Goal: Task Accomplishment & Management: Complete application form

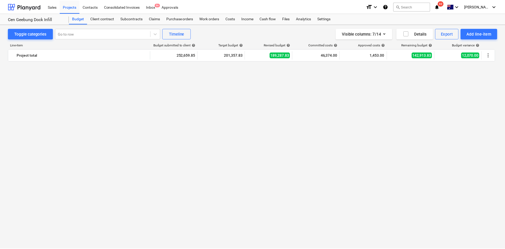
scroll to position [422, 0]
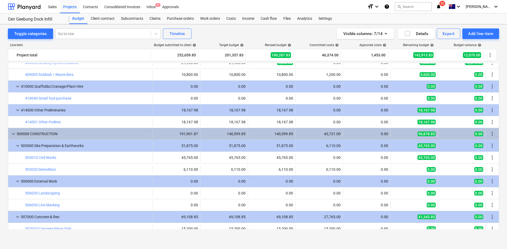
click at [79, 17] on div "Budget" at bounding box center [78, 18] width 18 height 11
click at [70, 4] on div "Projects" at bounding box center [70, 6] width 20 height 13
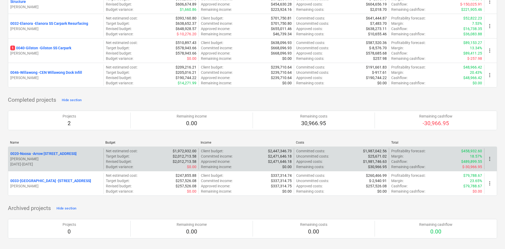
scroll to position [473, 0]
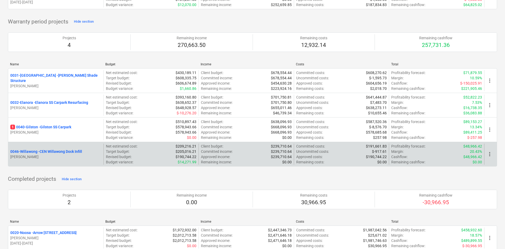
click at [48, 150] on p "0046-Willawong - CEN Willawong Dock Infill" at bounding box center [46, 151] width 72 height 5
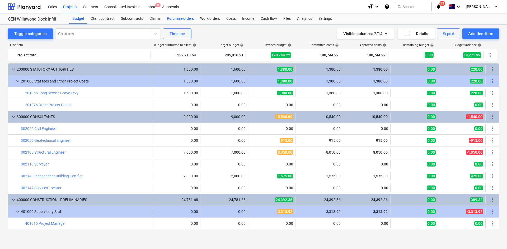
click at [186, 20] on div "Purchase orders" at bounding box center [180, 18] width 33 height 11
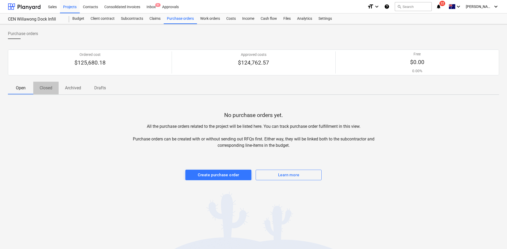
click at [50, 89] on p "Closed" at bounding box center [46, 88] width 13 height 6
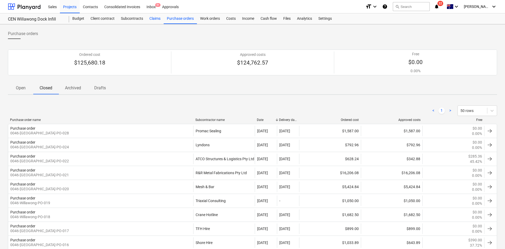
click at [152, 18] on div "Claims" at bounding box center [154, 18] width 17 height 11
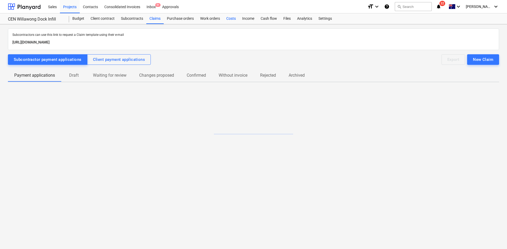
click at [227, 24] on div "CEN Willawong Dock Infill Budget Client contract Subcontracts Claims Purchase o…" at bounding box center [253, 18] width 507 height 11
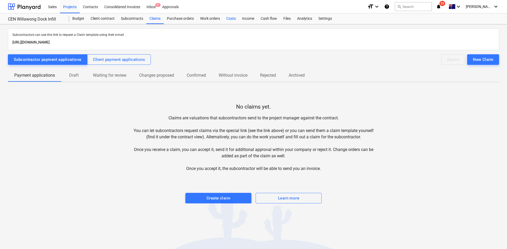
click at [230, 21] on div "Costs" at bounding box center [231, 18] width 16 height 11
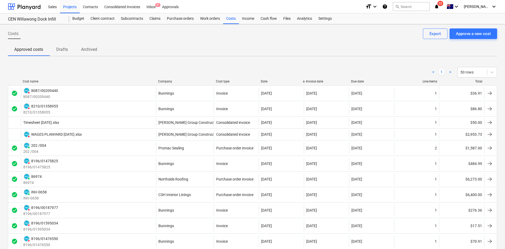
click at [163, 81] on div "Company" at bounding box center [185, 82] width 54 height 4
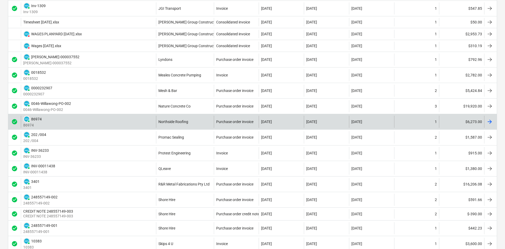
scroll to position [502, 0]
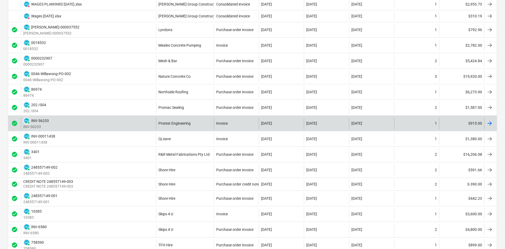
click at [140, 125] on div "PAID INV-36233 INV-36233" at bounding box center [88, 123] width 135 height 12
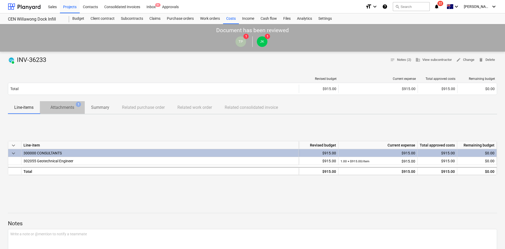
click at [63, 106] on p "Attachments" at bounding box center [62, 108] width 24 height 6
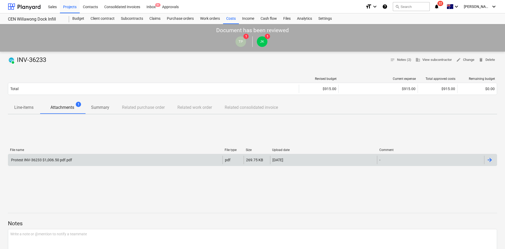
click at [81, 160] on div "Protest INV-36233 $1,006.50 pdf.pdf" at bounding box center [115, 160] width 214 height 8
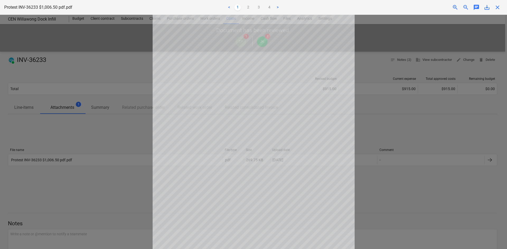
click at [496, 9] on span "close" at bounding box center [497, 7] width 6 height 6
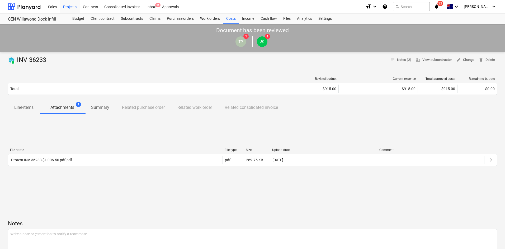
click at [148, 133] on div "File name File type Size Upload date Comment Protest INV-36233 $1,006.50 pdf.pd…" at bounding box center [252, 158] width 489 height 79
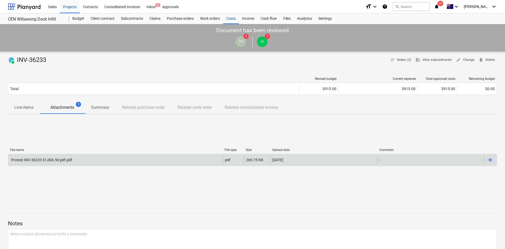
drag, startPoint x: 163, startPoint y: 166, endPoint x: 164, endPoint y: 163, distance: 3.3
click at [163, 166] on div "Protest INV-36233 $1,006.50 pdf.pdf pdf 269.75 KB [DATE] -" at bounding box center [252, 160] width 489 height 12
click at [164, 162] on div "Protest INV-36233 $1,006.50 pdf.pdf" at bounding box center [115, 160] width 214 height 8
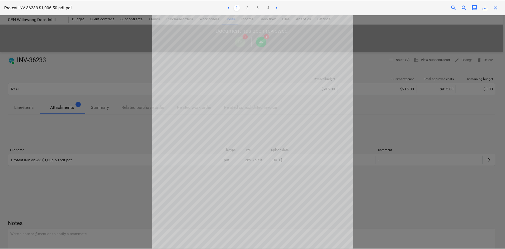
scroll to position [28, 0]
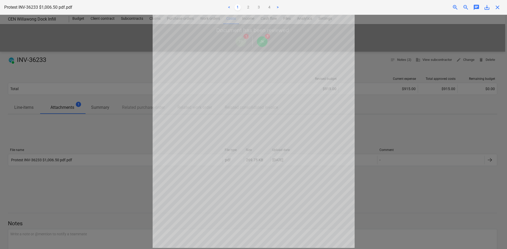
drag, startPoint x: 401, startPoint y: 89, endPoint x: 507, endPoint y: 6, distance: 134.2
click at [404, 88] on div at bounding box center [253, 132] width 507 height 235
click at [499, 6] on span "close" at bounding box center [497, 7] width 6 height 6
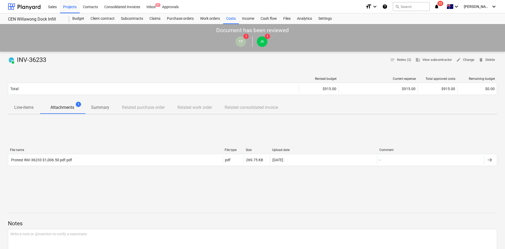
click at [199, 134] on div "File name File type Size Upload date Comment Protest INV-36233 $1,006.50 pdf.pd…" at bounding box center [252, 158] width 489 height 79
click at [72, 7] on div "Projects" at bounding box center [70, 6] width 20 height 13
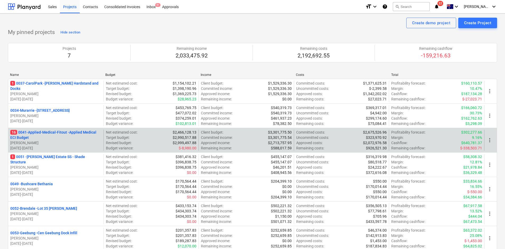
click at [55, 132] on p "16 0041-Applied-Medical-Fitout - Applied Medical ECI Budget" at bounding box center [55, 135] width 91 height 11
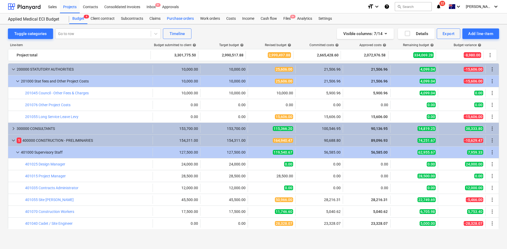
click at [173, 19] on div "Purchase orders" at bounding box center [180, 18] width 33 height 11
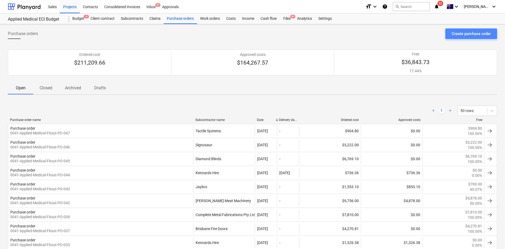
click at [470, 32] on div "Create purchase order" at bounding box center [471, 33] width 39 height 7
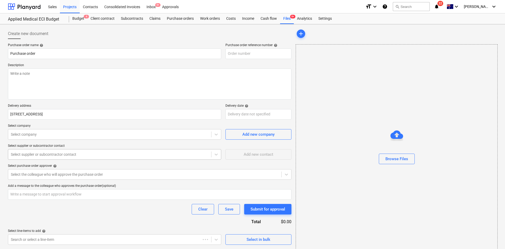
type textarea "x"
type input "0041-Applied-Medical-Fitout-PO-048"
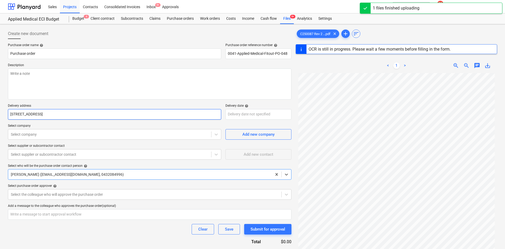
type textarea "x"
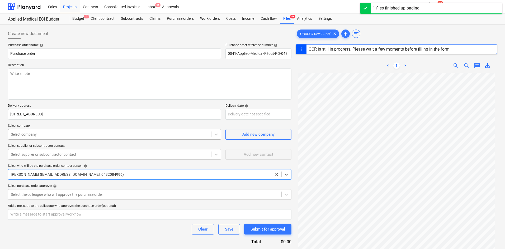
click at [116, 138] on div "Select company" at bounding box center [109, 134] width 203 height 7
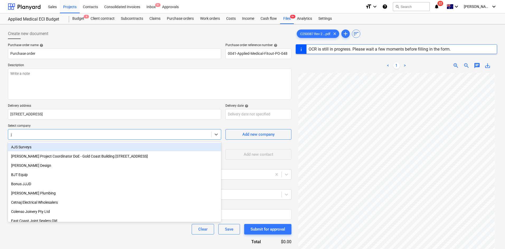
type input "jn"
type textarea "x"
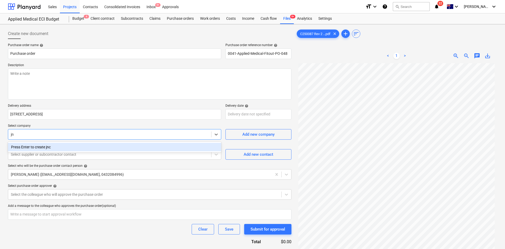
type input "j"
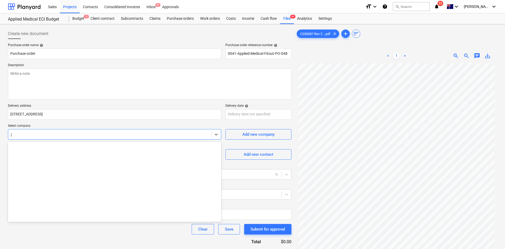
scroll to position [410, 0]
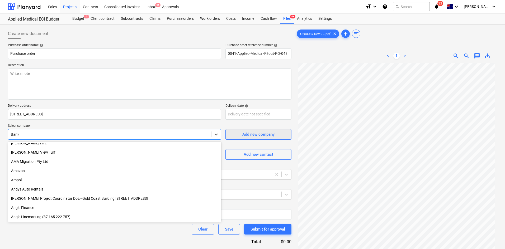
click at [250, 137] on div "Add new company" at bounding box center [258, 134] width 32 height 7
type textarea "x"
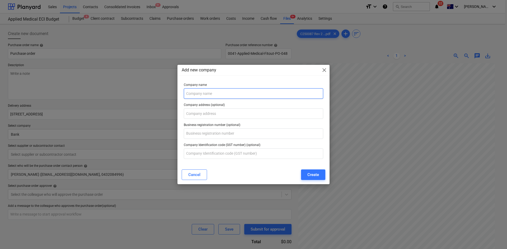
click at [219, 95] on input "text" at bounding box center [253, 93] width 139 height 11
type input "JNC Blinds"
click at [319, 176] on button "Create" at bounding box center [313, 175] width 24 height 11
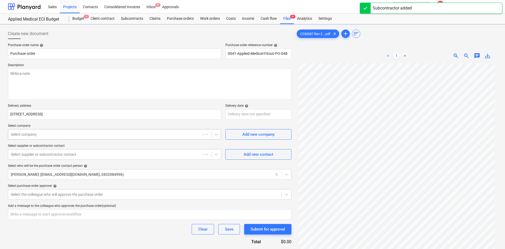
click at [95, 135] on div at bounding box center [104, 134] width 187 height 5
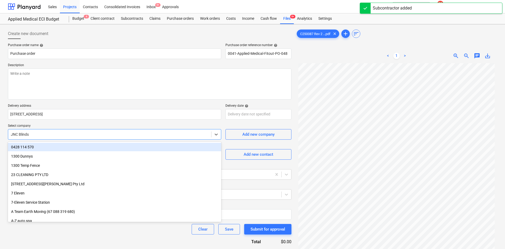
click at [136, 124] on p "Select company" at bounding box center [114, 126] width 213 height 5
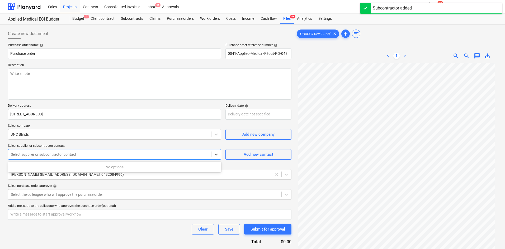
click at [125, 151] on div "Select supplier or subcontractor contact" at bounding box center [109, 154] width 203 height 7
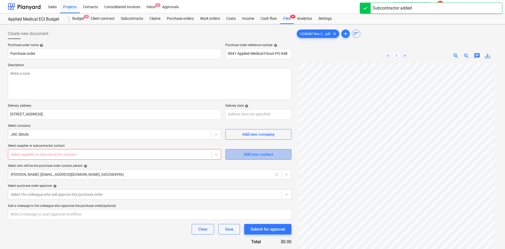
click at [242, 157] on span "Add new contact" at bounding box center [258, 154] width 53 height 7
type textarea "x"
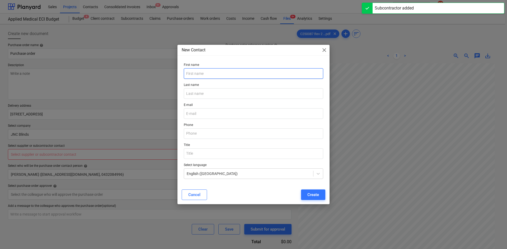
click at [217, 72] on input "text" at bounding box center [253, 73] width 139 height 11
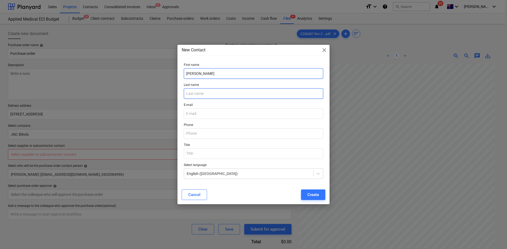
type input "[PERSON_NAME]"
click at [207, 98] on input "text" at bounding box center [253, 93] width 139 height 11
type input "Um"
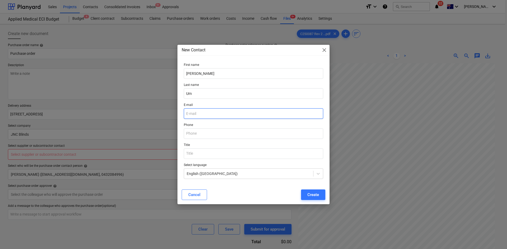
click at [210, 111] on input "email" at bounding box center [253, 113] width 139 height 11
type textarea "x"
paste input "[EMAIL_ADDRESS][DOMAIN_NAME]"
type input "[EMAIL_ADDRESS][DOMAIN_NAME]"
type textarea "x"
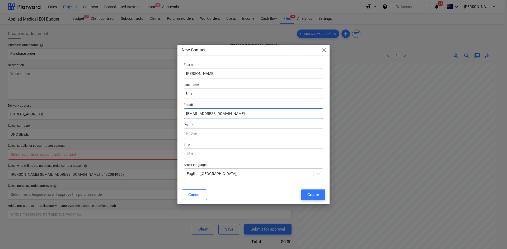
type input "[EMAIL_ADDRESS][DOMAIN_NAME]"
click at [241, 126] on p "Phone" at bounding box center [253, 125] width 139 height 5
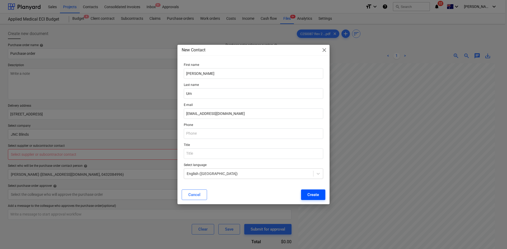
click at [314, 196] on div "Create" at bounding box center [313, 195] width 12 height 7
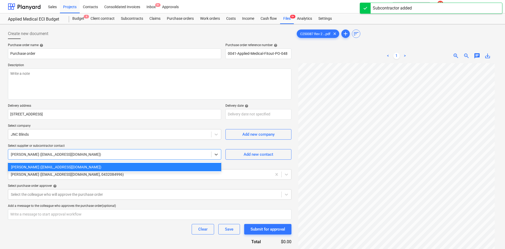
click at [134, 153] on div at bounding box center [110, 154] width 198 height 5
click at [119, 144] on p "Select supplier or subcontractor contact" at bounding box center [114, 146] width 213 height 5
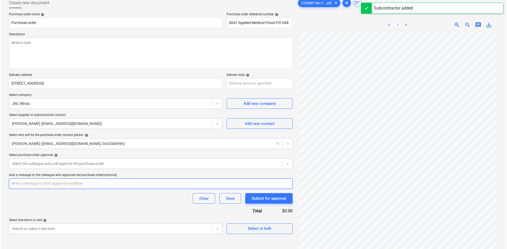
scroll to position [53, 0]
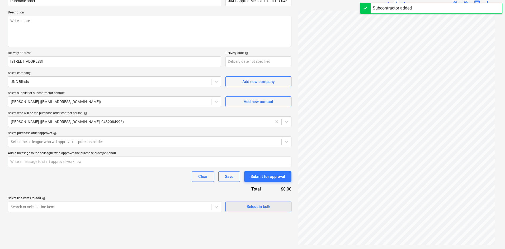
click at [256, 207] on div "Select in bulk" at bounding box center [259, 207] width 24 height 7
type textarea "x"
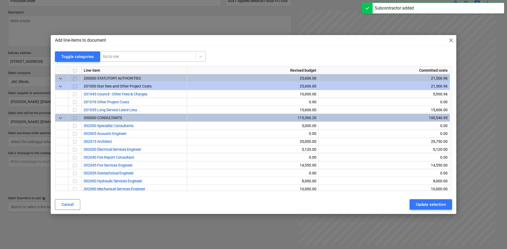
click at [139, 53] on div "Go to row" at bounding box center [153, 56] width 106 height 11
type input "blinds"
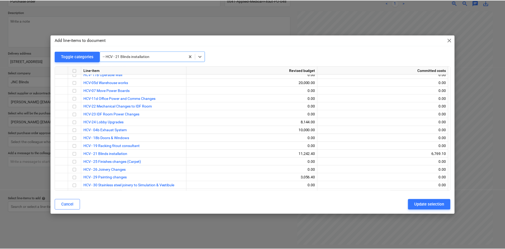
scroll to position [802, 0]
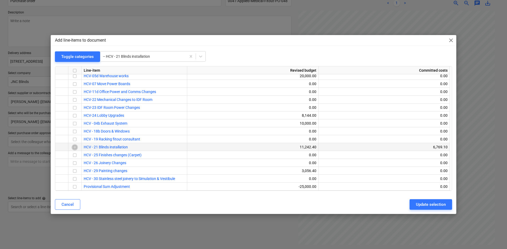
click at [74, 146] on input "checkbox" at bounding box center [75, 147] width 6 height 6
click at [439, 207] on div "Update selection" at bounding box center [431, 204] width 30 height 7
type textarea "x"
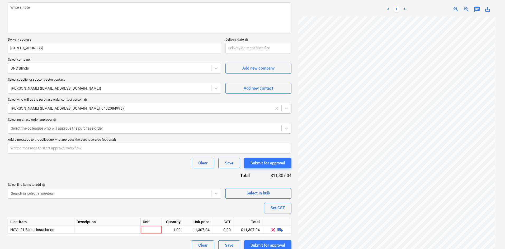
scroll to position [72, 0]
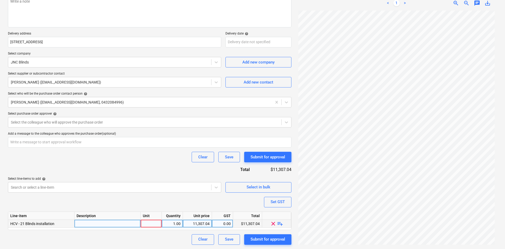
click at [146, 223] on div at bounding box center [151, 224] width 21 height 8
type input "item"
click at [280, 224] on span "playlist_add" at bounding box center [280, 224] width 6 height 6
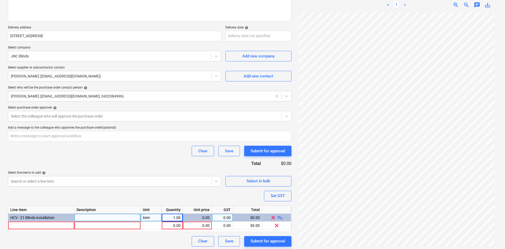
scroll to position [80, 0]
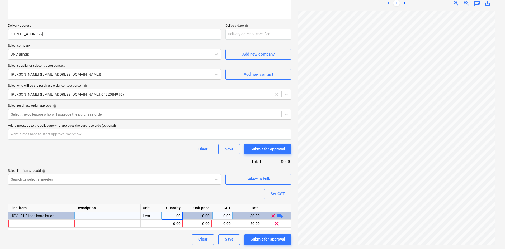
click at [281, 215] on span "playlist_add" at bounding box center [280, 216] width 6 height 6
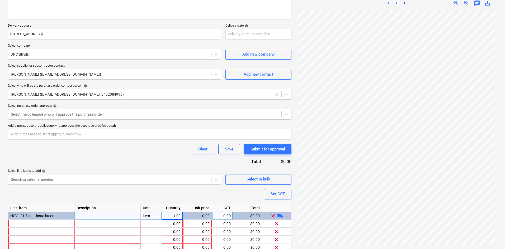
click at [281, 215] on span "playlist_add" at bounding box center [280, 216] width 6 height 6
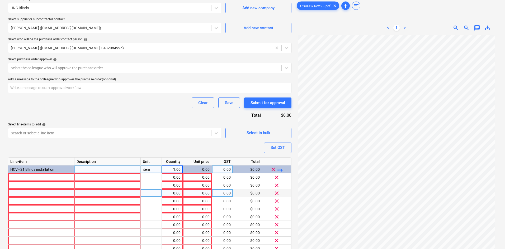
scroll to position [152, 0]
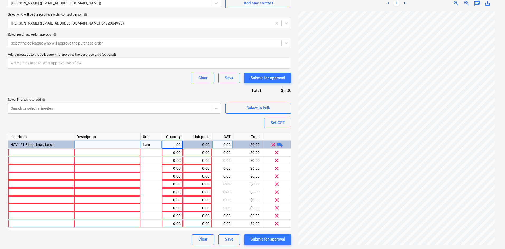
click at [277, 144] on span "playlist_add" at bounding box center [280, 144] width 6 height 6
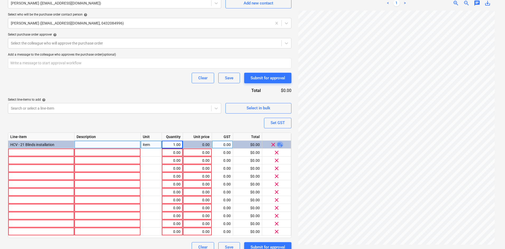
click at [277, 144] on span "playlist_add" at bounding box center [280, 144] width 6 height 6
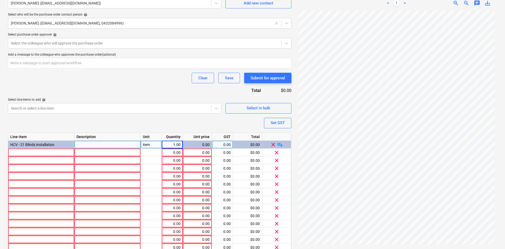
click at [277, 144] on span "playlist_add" at bounding box center [280, 144] width 6 height 6
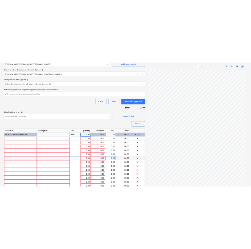
scroll to position [231, 0]
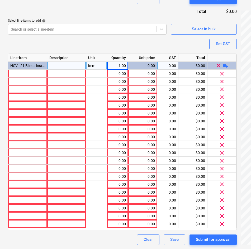
click at [88, 62] on div "item" at bounding box center [96, 66] width 21 height 8
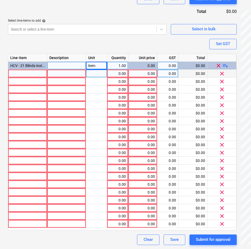
click at [16, 74] on div at bounding box center [27, 74] width 39 height 8
type textarea "x"
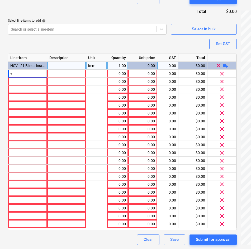
drag, startPoint x: 15, startPoint y: 73, endPoint x: -6, endPoint y: 73, distance: 21.1
type input "Stairs"
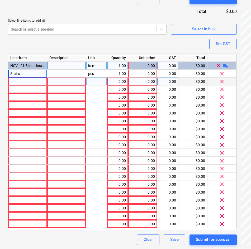
click at [19, 83] on div at bounding box center [27, 82] width 39 height 8
type textarea "x"
type input "Office1"
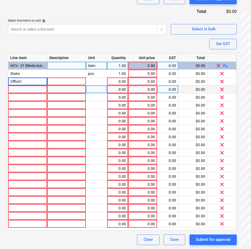
click at [18, 91] on div at bounding box center [27, 90] width 39 height 8
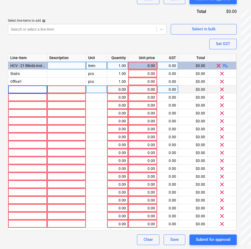
type textarea "x"
click at [28, 89] on input at bounding box center [27, 90] width 39 height 8
type input "Office1"
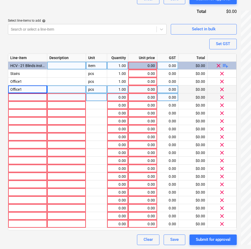
type textarea "x"
click at [38, 99] on div at bounding box center [27, 97] width 39 height 8
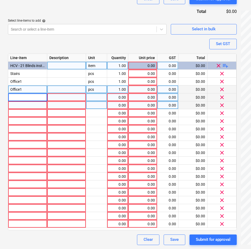
type input "Angle Office"
type textarea "x"
click at [26, 108] on div at bounding box center [27, 105] width 39 height 8
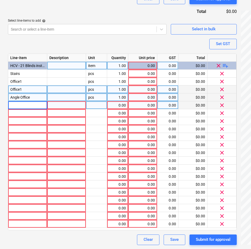
type input "Angle Office"
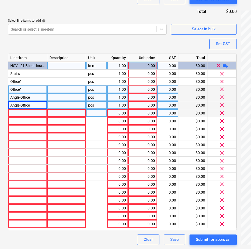
click at [22, 115] on div at bounding box center [27, 113] width 39 height 8
type textarea "x"
type input "Main"
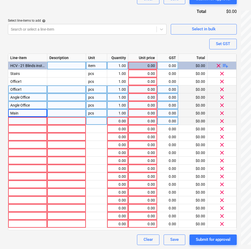
type textarea "x"
click at [20, 123] on div at bounding box center [27, 121] width 39 height 8
type input "Main stair side"
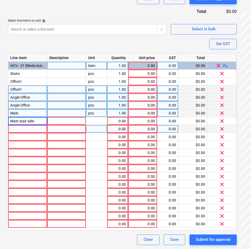
type textarea "x"
click at [24, 130] on div at bounding box center [27, 129] width 39 height 8
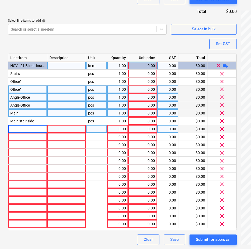
type input "Main stair side"
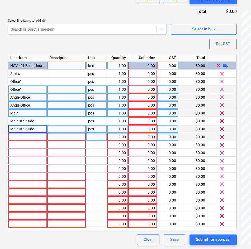
type textarea "x"
click at [20, 137] on div at bounding box center [27, 137] width 39 height 8
type input "Main stair [PERSON_NAME]"
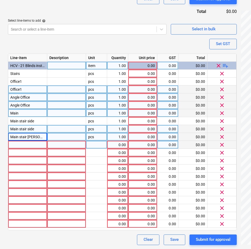
click at [23, 147] on div at bounding box center [27, 145] width 39 height 8
type textarea "x"
type input "Main stair big M"
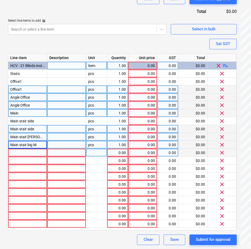
type textarea "x"
click at [29, 152] on div at bounding box center [27, 153] width 39 height 8
type input "Main stair big R"
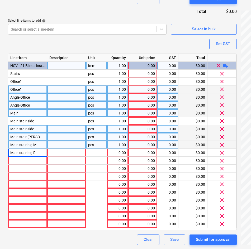
click at [93, 66] on div "item" at bounding box center [96, 66] width 21 height 8
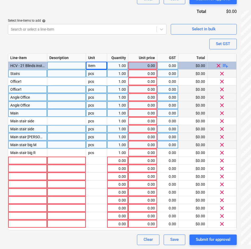
click at [94, 71] on div "pcs" at bounding box center [96, 74] width 21 height 8
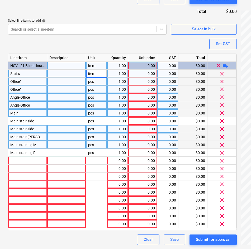
type textarea "x"
click at [93, 81] on div "pcs" at bounding box center [96, 82] width 21 height 8
type input "item"
click at [90, 90] on div "pcs" at bounding box center [96, 90] width 21 height 8
click at [93, 96] on div "pcs" at bounding box center [96, 97] width 21 height 8
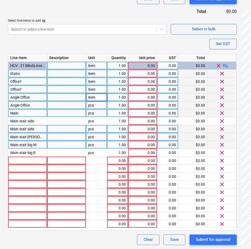
type textarea "x"
click at [91, 106] on div "pcs" at bounding box center [96, 105] width 21 height 8
type input "item"
type textarea "x"
click at [93, 113] on div "pcs" at bounding box center [96, 113] width 21 height 8
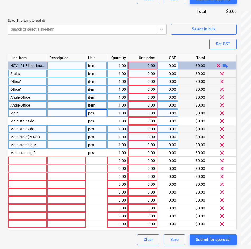
type input "item"
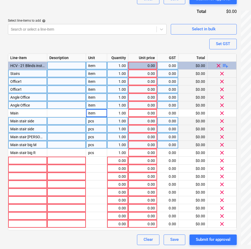
type textarea "x"
click at [94, 120] on div "pcs" at bounding box center [96, 121] width 21 height 8
type input "item"
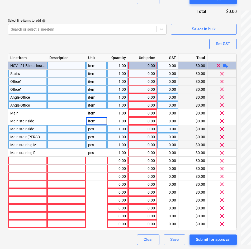
type textarea "x"
click at [96, 128] on div "pcs" at bounding box center [96, 129] width 21 height 8
type input "item"
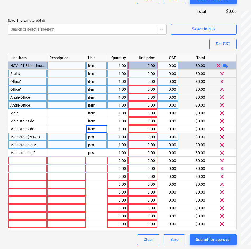
type textarea "x"
click at [94, 136] on div "pcs" at bounding box center [96, 137] width 21 height 8
type input "item"
click at [92, 146] on div "pcs" at bounding box center [96, 145] width 21 height 8
type textarea "x"
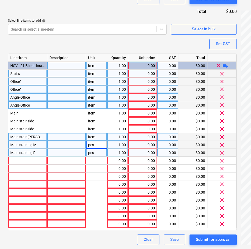
type input "item"
click at [92, 154] on div "pcs" at bounding box center [96, 153] width 21 height 8
type textarea "x"
type input "item"
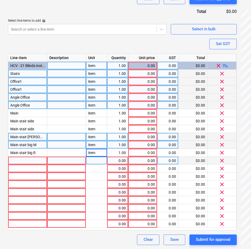
type textarea "x"
click at [91, 158] on div at bounding box center [96, 161] width 21 height 8
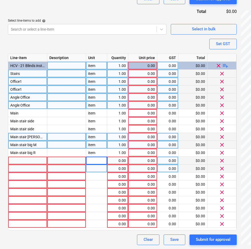
type input "item"
type textarea "x"
click at [91, 170] on div at bounding box center [96, 169] width 21 height 8
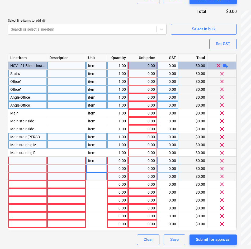
type input "item"
type textarea "x"
click at [92, 177] on div at bounding box center [96, 177] width 21 height 8
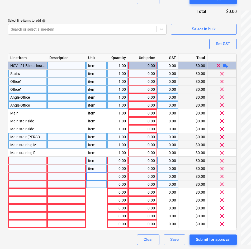
type input "item"
type textarea "x"
click at [92, 187] on div at bounding box center [96, 185] width 21 height 8
type input "item"
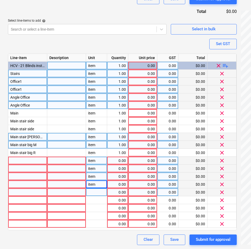
click at [94, 193] on div at bounding box center [96, 192] width 21 height 8
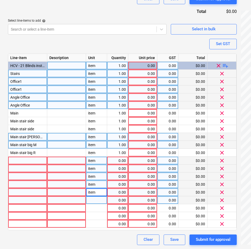
type textarea "x"
click at [93, 200] on div at bounding box center [96, 200] width 21 height 8
type input "item"
type textarea "x"
click at [93, 206] on div at bounding box center [96, 208] width 21 height 8
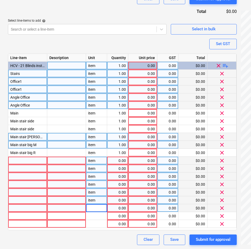
type input "item"
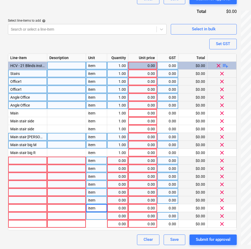
type textarea "x"
click at [95, 215] on div at bounding box center [96, 216] width 21 height 8
type input "item"
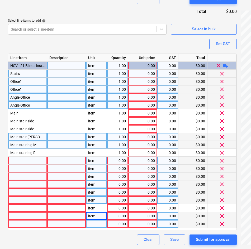
click at [94, 223] on div at bounding box center [96, 224] width 21 height 8
click at [28, 163] on div at bounding box center [27, 161] width 39 height 8
type textarea "x"
click at [62, 74] on div at bounding box center [66, 74] width 39 height 8
type input "Level 1"
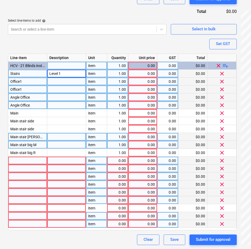
type textarea "x"
click at [67, 161] on div at bounding box center [66, 161] width 39 height 8
type input "Level 2"
click at [26, 157] on div at bounding box center [27, 161] width 39 height 8
click at [61, 161] on div "Level 2" at bounding box center [66, 161] width 39 height 8
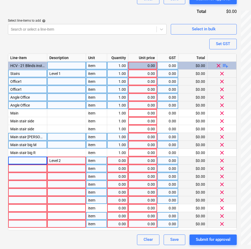
type textarea "x"
type input "Gr"
type textarea "x"
type input "Ground Floor"
click at [21, 162] on div at bounding box center [27, 161] width 39 height 8
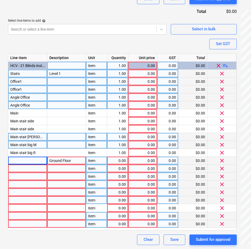
type textarea "x"
click at [24, 160] on div at bounding box center [27, 161] width 39 height 8
type input "Entry office"
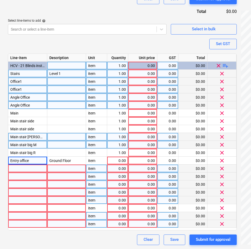
click at [27, 169] on div at bounding box center [27, 169] width 39 height 8
type textarea "x"
type input "Entry office"
type textarea "x"
click at [26, 175] on div at bounding box center [27, 177] width 39 height 8
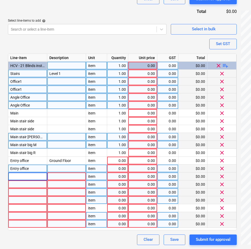
type input "Entry office"
click at [25, 185] on div at bounding box center [27, 185] width 39 height 8
type textarea "x"
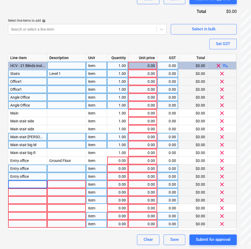
type input "Entry office"
click at [16, 191] on div at bounding box center [27, 192] width 39 height 8
type textarea "x"
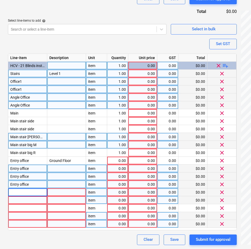
type input "Office 1"
type textarea "x"
click at [17, 201] on div at bounding box center [27, 200] width 39 height 8
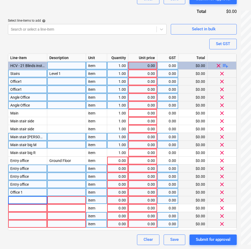
type input "Office 1"
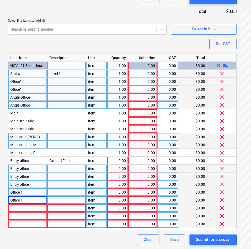
click at [29, 208] on div at bounding box center [27, 208] width 39 height 8
type textarea "x"
type input "Main area"
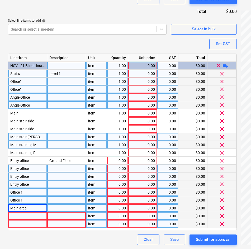
click at [21, 215] on div at bounding box center [27, 216] width 39 height 8
type textarea "x"
click at [17, 224] on div at bounding box center [27, 224] width 39 height 8
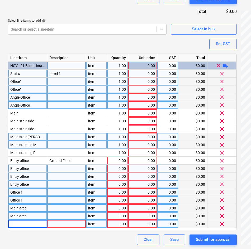
type input "Main area"
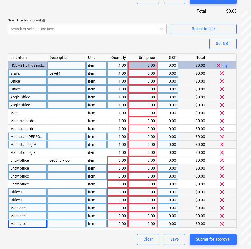
click at [226, 65] on span "playlist_add" at bounding box center [225, 65] width 6 height 6
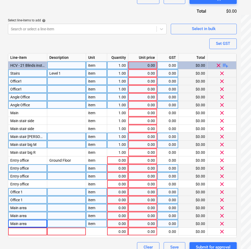
scroll to position [239, 0]
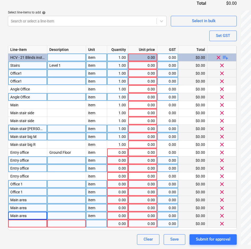
click at [24, 223] on div at bounding box center [27, 224] width 39 height 8
type textarea "x"
type input "Conference"
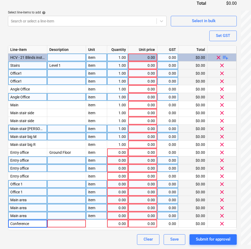
click at [98, 217] on div "item" at bounding box center [96, 216] width 21 height 8
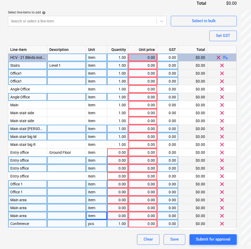
click at [97, 223] on div "pcs" at bounding box center [96, 224] width 21 height 8
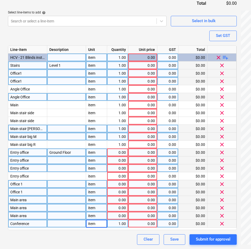
type textarea "x"
click at [122, 153] on div "0.00" at bounding box center [117, 153] width 17 height 8
type input "1"
click at [124, 163] on div "0.00" at bounding box center [117, 161] width 17 height 8
click at [121, 168] on div "0.00" at bounding box center [117, 168] width 17 height 8
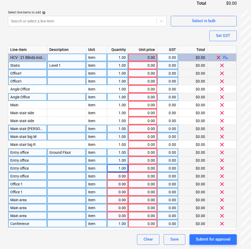
click at [122, 177] on div "0.00" at bounding box center [117, 176] width 17 height 8
type textarea "x"
click at [122, 185] on div "0.00" at bounding box center [117, 184] width 17 height 8
type input "1"
click at [122, 192] on div "0.00" at bounding box center [117, 192] width 17 height 8
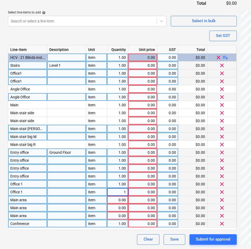
click at [122, 198] on div "0.00" at bounding box center [117, 200] width 17 height 8
type textarea "x"
click at [120, 206] on div "0.00" at bounding box center [117, 208] width 17 height 8
type input "1"
click at [120, 216] on div "0.00" at bounding box center [117, 216] width 17 height 8
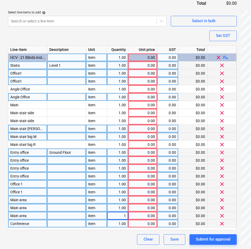
click at [148, 204] on div "0.00" at bounding box center [142, 200] width 25 height 8
type textarea "x"
click at [217, 39] on button "Set GST" at bounding box center [222, 36] width 27 height 11
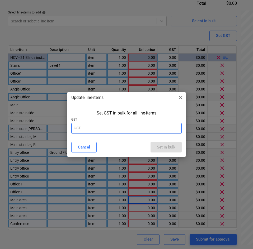
click at [138, 131] on input "text" at bounding box center [126, 128] width 110 height 11
type input "10"
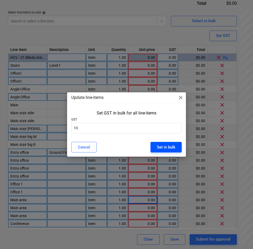
click at [162, 148] on div "Set in bulk" at bounding box center [166, 147] width 18 height 7
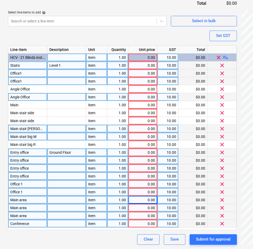
type textarea "x"
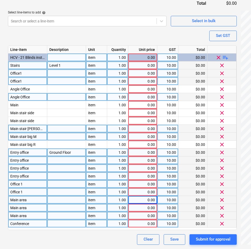
click at [142, 64] on div "0.00" at bounding box center [142, 66] width 25 height 8
type input "342"
type textarea "x"
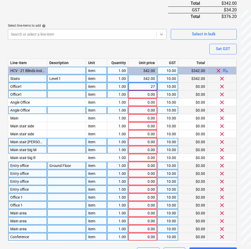
type input "274"
type textarea "x"
type input "143"
type textarea "x"
type input "209"
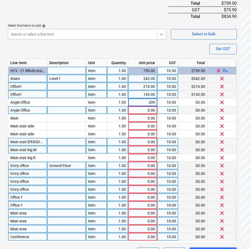
type textarea "x"
type input "143"
type textarea "x"
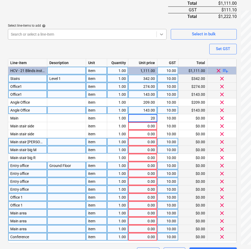
type input "209"
type textarea "x"
type input "209"
type textarea "x"
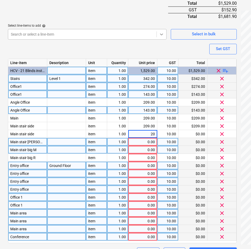
type input "209"
type textarea "x"
type input "219"
type textarea "x"
type input "209"
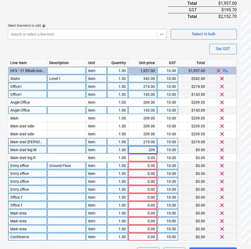
type textarea "x"
type input "219"
type textarea "x"
type input "700"
type textarea "x"
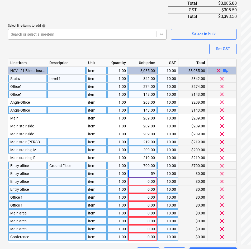
type input "599"
type textarea "x"
type input "599"
type textarea "x"
type input "700"
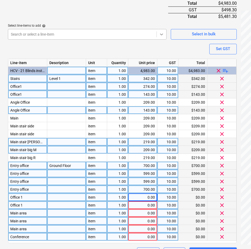
type textarea "x"
type input "500"
type textarea "x"
type input "650"
type textarea "x"
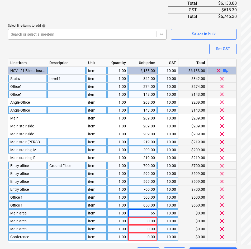
type input "650"
type textarea "x"
type input "700"
type textarea "x"
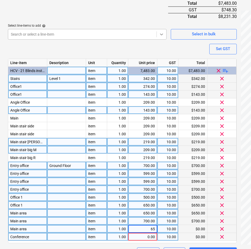
type input "650"
type textarea "x"
type input "650"
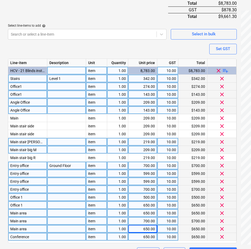
click at [149, 102] on div "209.00" at bounding box center [142, 102] width 25 height 8
type textarea "x"
type input "200"
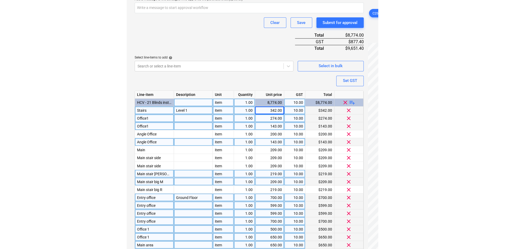
scroll to position [160, 0]
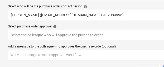
type textarea "x"
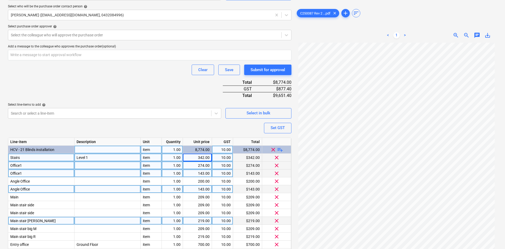
click at [48, 156] on div "Stairs" at bounding box center [41, 158] width 66 height 8
click at [30, 156] on input "Stairs" at bounding box center [41, 158] width 66 height 8
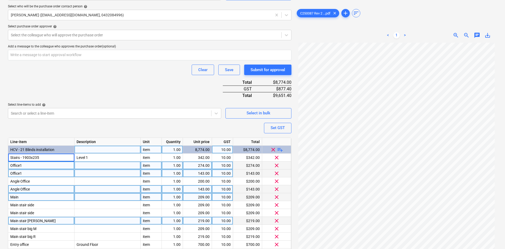
type input "Stairs - 1903x2350"
type textarea "x"
type input "Office1-"
type textarea "x"
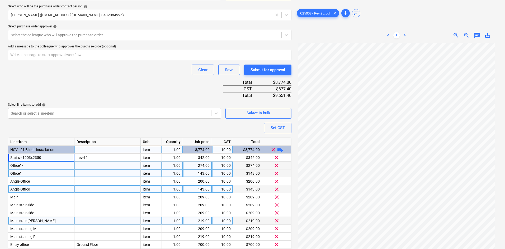
click at [25, 163] on div "Office1-" at bounding box center [41, 166] width 66 height 8
click at [25, 164] on input "Office1-" at bounding box center [41, 166] width 66 height 8
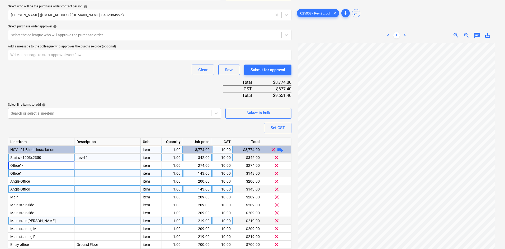
click at [22, 159] on span "Stairs - 1903x2350" at bounding box center [25, 158] width 31 height 4
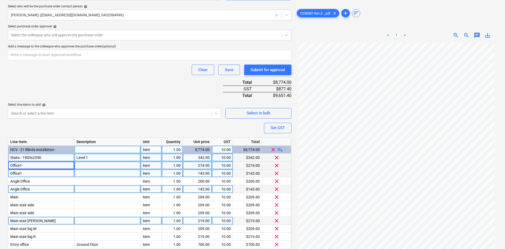
click at [26, 163] on div "Office1-" at bounding box center [41, 166] width 66 height 8
click at [26, 166] on input "Office1-" at bounding box center [41, 166] width 66 height 8
type input "Office1 - 1371x2350"
type textarea "x"
click at [32, 169] on div "Office1 - 1371x2350" at bounding box center [41, 166] width 66 height 8
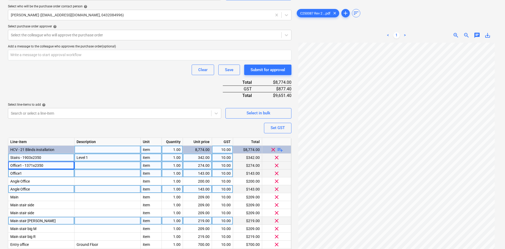
click at [31, 172] on div "Office1" at bounding box center [41, 174] width 66 height 8
click at [30, 173] on input "Office1" at bounding box center [41, 174] width 66 height 8
type input "Office1 - 322x1450"
type textarea "x"
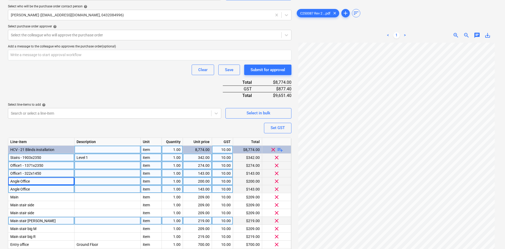
click at [34, 181] on div "Angle Office" at bounding box center [41, 182] width 66 height 8
click at [34, 181] on input "Angle Office" at bounding box center [41, 182] width 66 height 8
click at [37, 181] on input "Angle Office" at bounding box center [41, 182] width 66 height 8
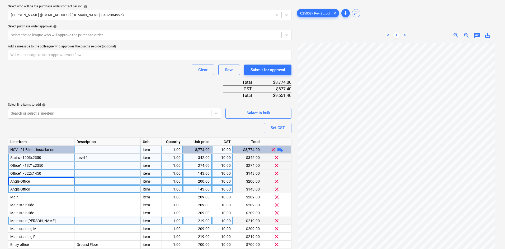
click at [31, 181] on input "Angle Office" at bounding box center [41, 182] width 66 height 8
type input "Angle Office - 1380x1450"
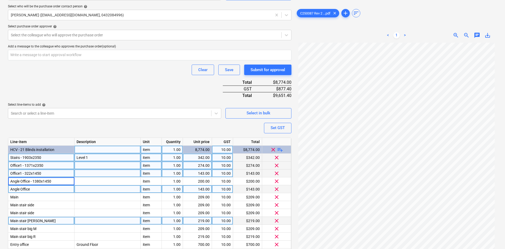
type textarea "x"
click at [36, 189] on div "Angle Office" at bounding box center [41, 190] width 66 height 8
click at [36, 189] on input "Angle Office" at bounding box center [41, 190] width 66 height 8
click at [35, 189] on input "Angle Office" at bounding box center [41, 190] width 66 height 8
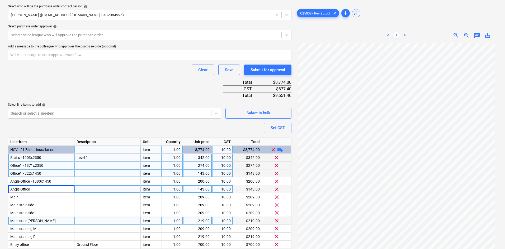
click at [36, 189] on input "Angle Office" at bounding box center [41, 190] width 66 height 8
click at [37, 189] on input "Angle Office" at bounding box center [41, 190] width 66 height 8
type input "Angle Office - 459x1450"
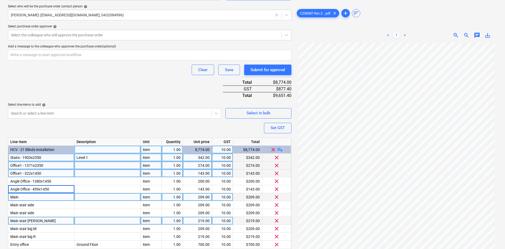
click at [30, 196] on div "Main" at bounding box center [41, 197] width 66 height 8
type textarea "x"
click at [30, 196] on input "Main" at bounding box center [41, 197] width 66 height 8
click at [25, 196] on input "Main" at bounding box center [41, 197] width 66 height 8
type input "Main - 1450x1450"
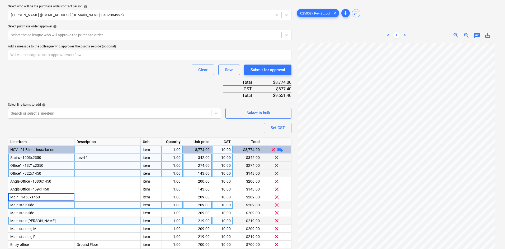
type textarea "x"
click at [44, 204] on div "Main stair side" at bounding box center [41, 205] width 66 height 8
click at [44, 204] on input "Main stair side" at bounding box center [41, 205] width 66 height 8
click at [41, 204] on input "Main stair side" at bounding box center [41, 205] width 66 height 8
type input "Main stair side - 1432x1450"
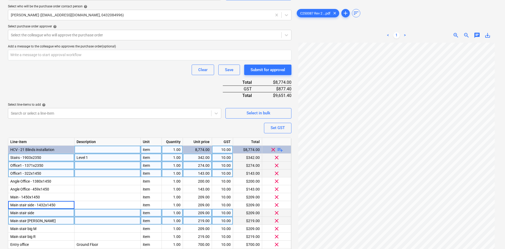
type textarea "x"
click at [37, 214] on div "Main stair side" at bounding box center [41, 213] width 66 height 8
click at [38, 213] on input "Main stair side" at bounding box center [41, 213] width 66 height 8
click at [41, 212] on input "Main stair side" at bounding box center [41, 213] width 66 height 8
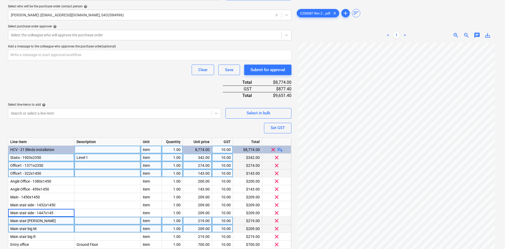
type input "Main stair side - 1447x1450"
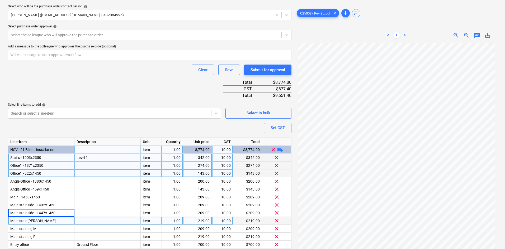
type textarea "x"
click at [42, 220] on div "Main stair [PERSON_NAME]" at bounding box center [41, 221] width 66 height 8
click at [42, 220] on input "Main stair [PERSON_NAME]" at bounding box center [41, 221] width 66 height 8
click at [41, 220] on input "Main stair [PERSON_NAME]" at bounding box center [41, 221] width 66 height 8
type input "Main stair [PERSON_NAME] - 1491 x 1450"
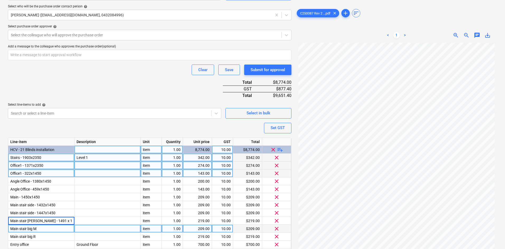
type textarea "x"
click at [42, 229] on div "Main stair big M" at bounding box center [41, 229] width 66 height 8
click at [42, 229] on input "Main stair big M" at bounding box center [41, 229] width 66 height 8
click at [40, 229] on input "Main stair big M" at bounding box center [41, 229] width 66 height 8
click at [49, 228] on input "Main stair big M - 1463x1450" at bounding box center [41, 229] width 66 height 8
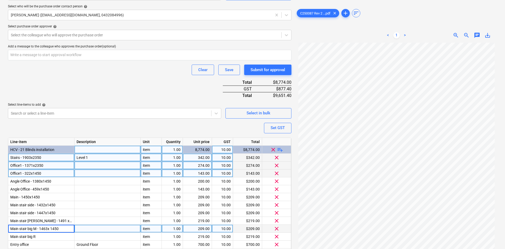
type input "Main stair big M - 1463 x 1450"
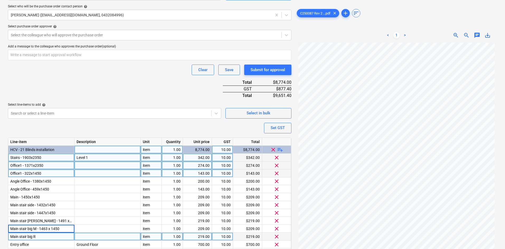
type textarea "x"
click at [44, 235] on div "Main stair big R" at bounding box center [41, 237] width 66 height 8
click at [40, 237] on input "Main stair big R" at bounding box center [41, 237] width 66 height 8
type input "Main stair big R - 1486 x 1450"
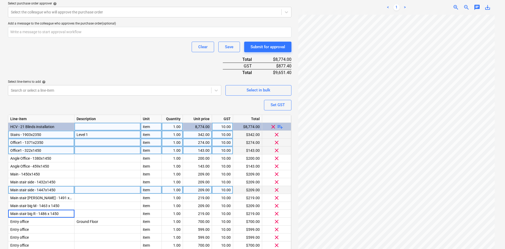
scroll to position [212, 0]
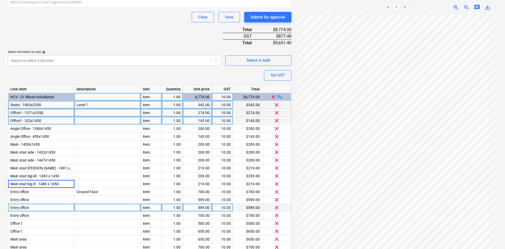
type textarea "x"
click at [55, 208] on div "Entry office" at bounding box center [41, 208] width 66 height 8
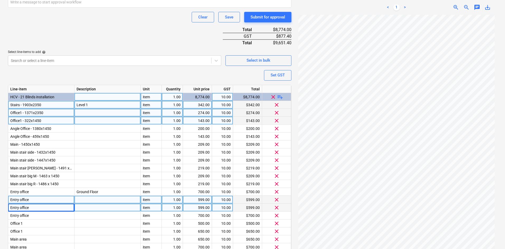
click at [40, 198] on div "Entry office" at bounding box center [41, 200] width 66 height 8
click at [43, 109] on div "Office1 - 1371x2350" at bounding box center [41, 113] width 66 height 8
click at [31, 112] on input "Office1 - 1371x2350" at bounding box center [41, 113] width 66 height 8
type input "Office1 - 1371W x 2350H"
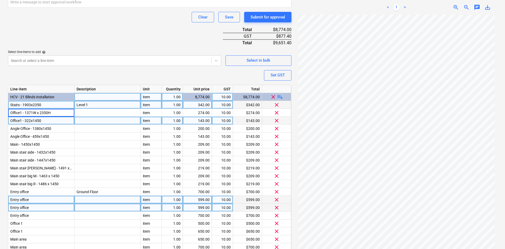
type textarea "x"
click at [31, 120] on span "Office1 - 322x1450" at bounding box center [25, 121] width 31 height 4
click at [30, 121] on input "Office1 - 322x1450" at bounding box center [41, 121] width 66 height 8
click at [34, 121] on input "Office1 - 322 x1450" at bounding box center [41, 121] width 66 height 8
type input "Office1 - 322 x 1450"
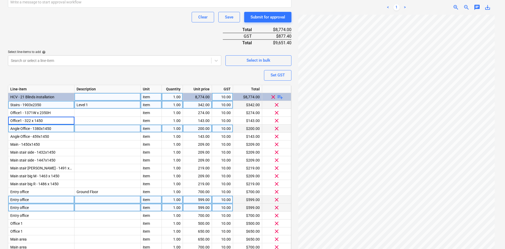
type textarea "x"
click at [43, 128] on span "Angle Office - 1380x1450" at bounding box center [30, 129] width 41 height 4
click at [43, 128] on input "Angle Office - 1380x1450" at bounding box center [41, 129] width 66 height 8
click at [43, 129] on input "Angle Office - 1380x1450" at bounding box center [41, 129] width 66 height 8
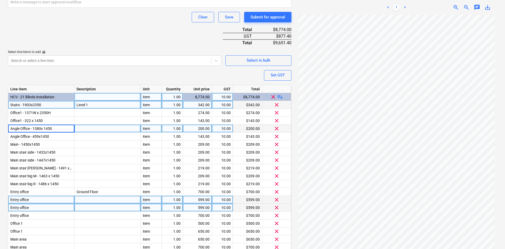
click at [41, 128] on input "Angle Office - 1380x 1450" at bounding box center [41, 129] width 66 height 8
type input "Angle Office - 1380 x 1450"
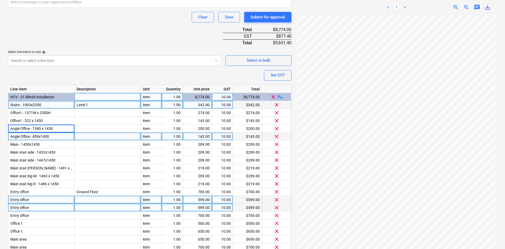
type textarea "x"
click at [41, 136] on span "Angle Office - 459x1450" at bounding box center [29, 137] width 39 height 4
click at [41, 136] on input "Angle Office - 459x1450" at bounding box center [41, 137] width 66 height 8
click at [41, 138] on input "Angle Office - 459x1450" at bounding box center [41, 137] width 66 height 8
click at [39, 136] on input "Angle Office - 459x 1450" at bounding box center [41, 137] width 66 height 8
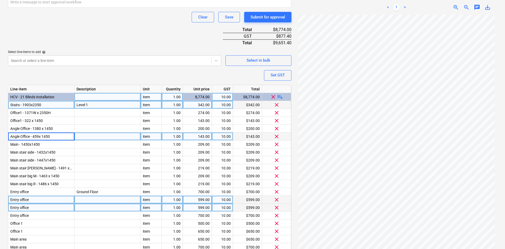
type input "Angle Office - 459 x 1450"
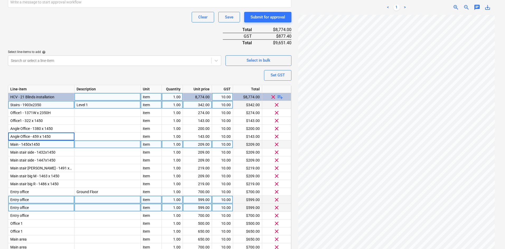
type textarea "x"
click at [34, 144] on span "Main - 1450x1450" at bounding box center [25, 145] width 30 height 4
click at [31, 144] on input "Main - 1450x1450" at bounding box center [41, 145] width 66 height 8
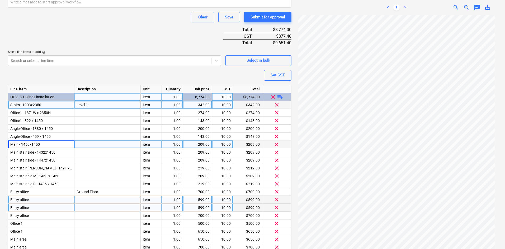
click at [32, 144] on input "Main - 1450x1450" at bounding box center [41, 145] width 66 height 8
click at [29, 144] on input "Main - 1450x 1450" at bounding box center [41, 145] width 66 height 8
type input "Main - 1450 x 1450"
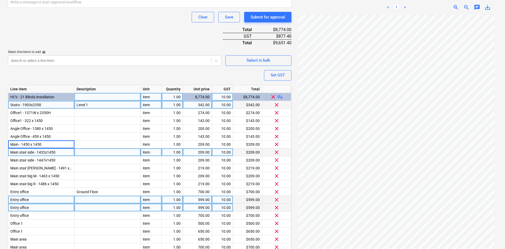
type textarea "x"
click at [46, 152] on span "Main stair side - 1432x1450" at bounding box center [32, 152] width 45 height 4
click at [48, 151] on input "Main stair side - 1432x1450" at bounding box center [41, 153] width 66 height 8
click at [45, 152] on input "Main stair side - 1432x 1450" at bounding box center [41, 153] width 66 height 8
type input "Main stair side - 1432 x 1450"
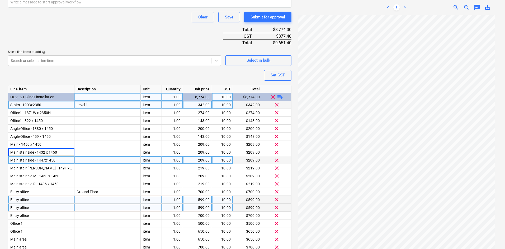
type textarea "x"
click at [47, 159] on span "Main stair side - 1447x1450" at bounding box center [32, 160] width 45 height 4
click at [47, 159] on input "Main stair side - 1447x1450" at bounding box center [41, 161] width 66 height 8
click at [48, 159] on input "Main stair side - 1447x1450" at bounding box center [41, 161] width 66 height 8
click at [45, 161] on input "Main stair side - 1447x1450" at bounding box center [41, 161] width 66 height 8
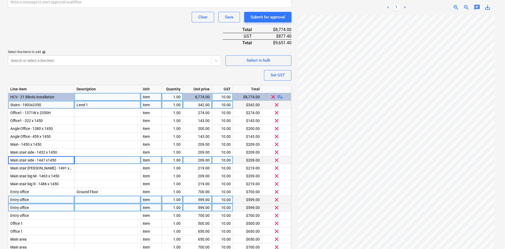
click at [51, 160] on input "Main stair side - 1447 x1450" at bounding box center [41, 161] width 66 height 8
click at [49, 160] on input "Main stair side - 1447 x1450" at bounding box center [41, 161] width 66 height 8
type input "Main stair side - 1447 x 1450"
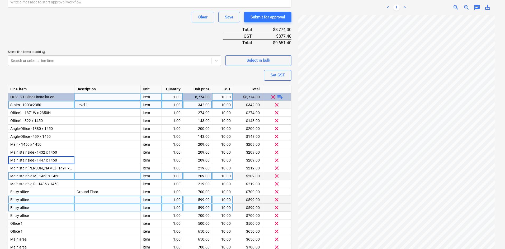
click at [63, 175] on div "Main stair big M - 1463 x 1450" at bounding box center [41, 176] width 66 height 8
type textarea "x"
click at [55, 198] on div "Entry office" at bounding box center [41, 200] width 66 height 8
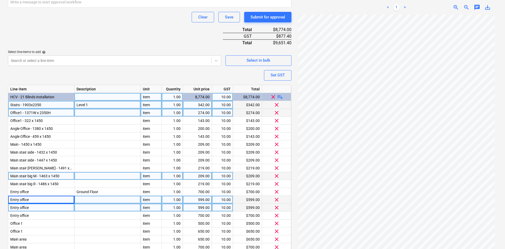
click at [38, 112] on span "Office1 - 1371W x 2350H" at bounding box center [30, 113] width 40 height 4
click at [29, 103] on span "Stairs - 1903x2350" at bounding box center [25, 105] width 31 height 4
click at [31, 105] on input "Stairs - 1903x2350" at bounding box center [41, 105] width 66 height 8
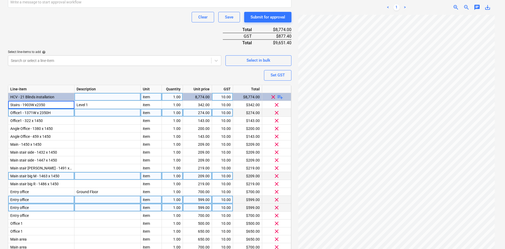
type input "Stairs - 1903W x2350H"
type textarea "x"
click at [51, 111] on div "Office1 - 1371W x 2350H" at bounding box center [41, 113] width 66 height 8
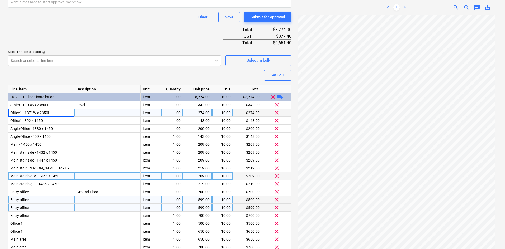
click at [52, 113] on input "Office1 - 1371W x 2350H" at bounding box center [41, 113] width 66 height 8
click at [53, 113] on input "Office1 - 1371W x 2350H" at bounding box center [41, 113] width 66 height 8
click at [51, 113] on input "Office1 - 1371W x 2350H" at bounding box center [41, 113] width 66 height 8
type input "Office1 - 1371 x 2350"
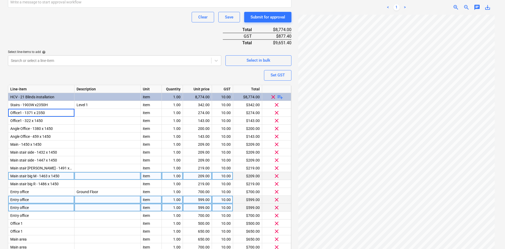
type textarea "x"
click at [62, 207] on div "Entry office" at bounding box center [41, 208] width 66 height 8
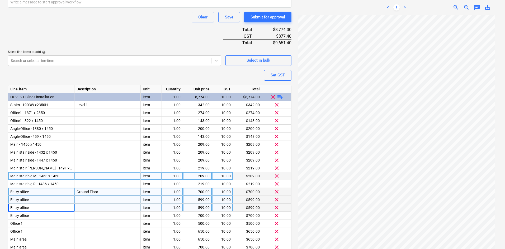
click at [48, 192] on div "Entry office" at bounding box center [41, 192] width 66 height 8
click at [50, 191] on input "Entry office" at bounding box center [41, 192] width 66 height 8
click at [39, 191] on input "Entry office" at bounding box center [41, 192] width 66 height 8
type input "Entry office - 1900W x 1800H"
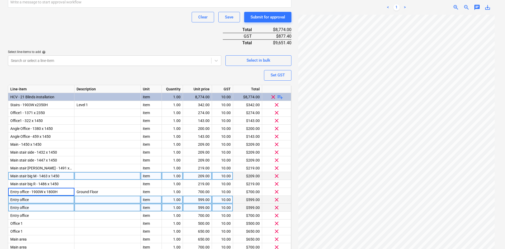
type textarea "x"
click at [41, 198] on div "Entry office" at bounding box center [41, 200] width 66 height 8
click at [40, 199] on input "Entry office" at bounding box center [41, 200] width 66 height 8
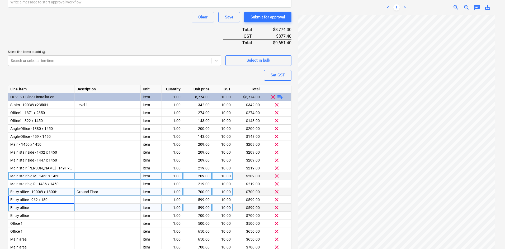
type input "Entry office - 962 x 1800"
type textarea "x"
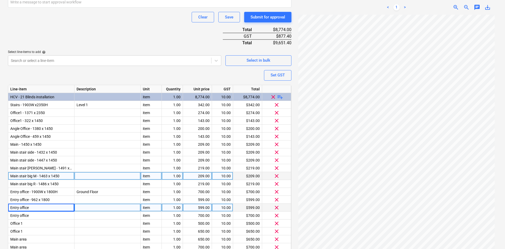
click at [35, 206] on div "Entry office" at bounding box center [41, 208] width 66 height 8
click at [35, 206] on input "Entry office" at bounding box center [41, 208] width 66 height 8
click at [35, 207] on input "Entry office" at bounding box center [41, 208] width 66 height 8
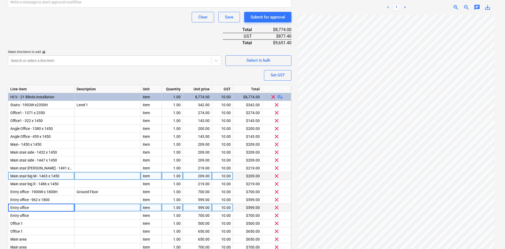
click at [41, 207] on input "Entry office" at bounding box center [41, 208] width 66 height 8
type input "Entry office -"
click at [44, 209] on div "Entry office -" at bounding box center [41, 208] width 66 height 8
click at [41, 206] on input "Entry office -" at bounding box center [41, 208] width 66 height 8
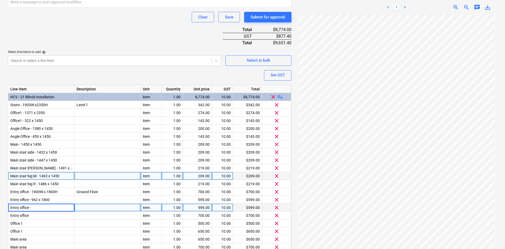
click at [41, 206] on input "Entry office -" at bounding box center [41, 208] width 66 height 8
click at [38, 206] on input "Entry office -" at bounding box center [41, 208] width 66 height 8
type textarea "x"
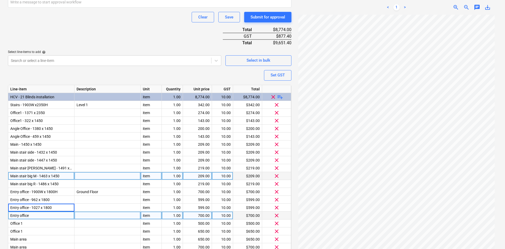
click at [30, 215] on div "Entry office" at bounding box center [41, 216] width 66 height 8
click at [30, 215] on input "Entry office" at bounding box center [41, 216] width 66 height 8
click at [33, 216] on input "Entry office" at bounding box center [41, 216] width 66 height 8
click at [34, 215] on input "Entry office" at bounding box center [41, 216] width 66 height 8
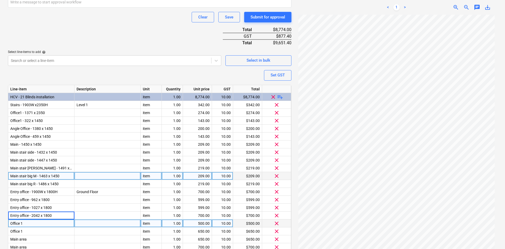
click at [34, 223] on div "Office 1" at bounding box center [41, 224] width 66 height 8
click at [34, 223] on input "Office 1" at bounding box center [41, 224] width 66 height 8
click at [27, 223] on input "Office 1" at bounding box center [41, 224] width 66 height 8
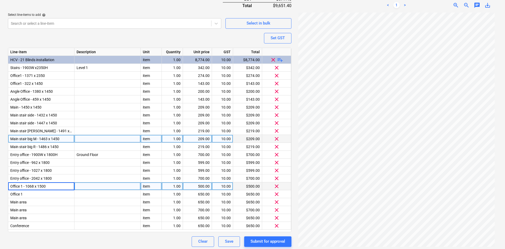
scroll to position [252, 0]
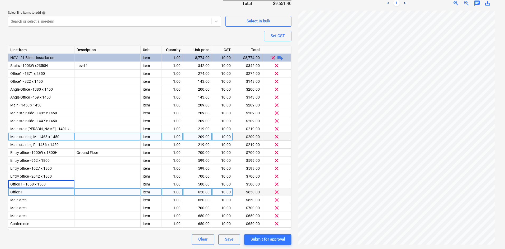
click at [34, 191] on div "Office 1" at bounding box center [41, 192] width 66 height 8
click at [34, 191] on input "Office 1" at bounding box center [41, 192] width 66 height 8
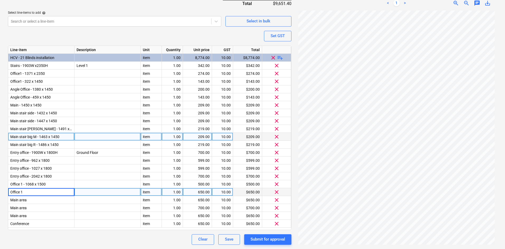
click at [30, 192] on input "Office 1" at bounding box center [41, 192] width 66 height 8
click at [25, 192] on input "Office 1" at bounding box center [41, 192] width 66 height 8
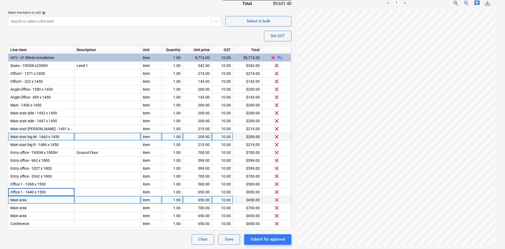
click at [35, 201] on div "Main area" at bounding box center [41, 200] width 66 height 8
click at [35, 200] on input "Main area" at bounding box center [41, 200] width 66 height 8
click at [32, 199] on input "Main area" at bounding box center [41, 200] width 66 height 8
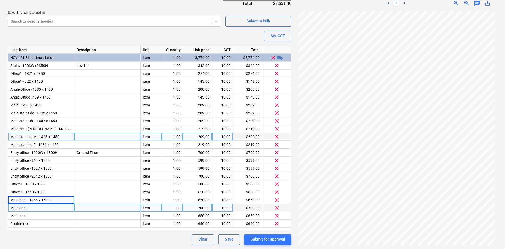
click at [35, 209] on div "Main area" at bounding box center [41, 208] width 66 height 8
click at [35, 209] on input "Main area" at bounding box center [41, 208] width 66 height 8
click at [34, 209] on input "Main area" at bounding box center [41, 208] width 66 height 8
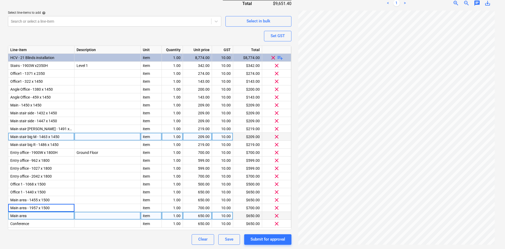
click at [31, 215] on div "Main area" at bounding box center [41, 216] width 66 height 8
click at [31, 215] on input "Main area" at bounding box center [41, 216] width 66 height 8
click at [24, 217] on input "Main area" at bounding box center [41, 216] width 66 height 8
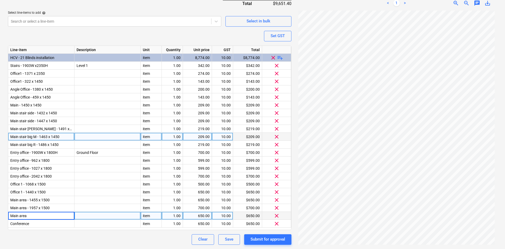
click at [28, 217] on input "Main area" at bounding box center [41, 216] width 66 height 8
click at [31, 216] on input "Main area" at bounding box center [41, 216] width 66 height 8
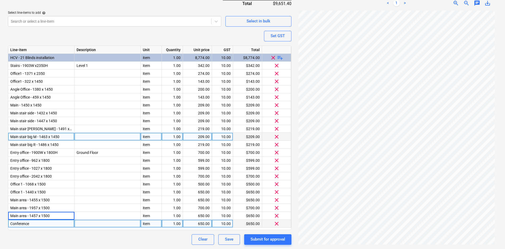
click at [37, 224] on div "Conference" at bounding box center [41, 224] width 66 height 8
click at [36, 224] on input "Conference" at bounding box center [41, 224] width 66 height 8
click at [33, 225] on input "Conference" at bounding box center [41, 224] width 66 height 8
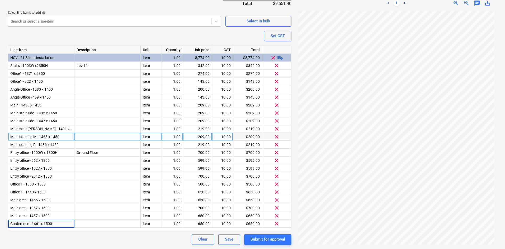
click at [94, 241] on div "Clear Save Submit for approval" at bounding box center [149, 240] width 283 height 11
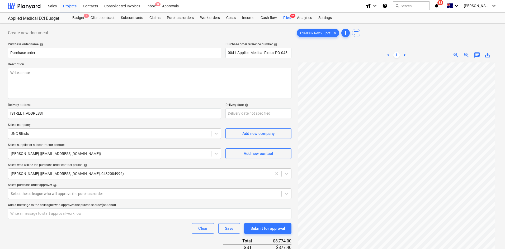
scroll to position [0, 0]
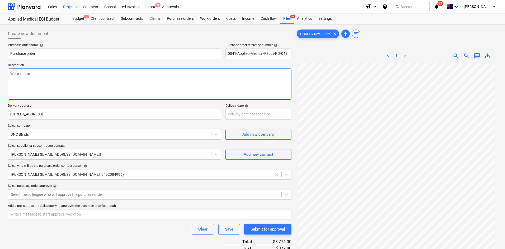
click at [130, 91] on textarea at bounding box center [149, 84] width 283 height 31
click at [65, 76] on textarea at bounding box center [149, 84] width 283 height 31
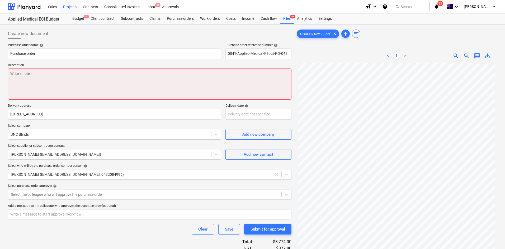
click at [64, 73] on textarea at bounding box center [149, 84] width 283 height 31
paste textarea "Site contact : Mikey - [PHONE_NUMBER]"
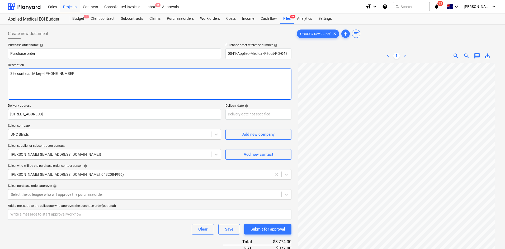
click at [10, 74] on textarea "Site contact : Mikey - [PHONE_NUMBER]" at bounding box center [149, 84] width 283 height 31
click at [56, 75] on textarea "As per quote - Site contact : Mikey - [PHONE_NUMBER]" at bounding box center [149, 84] width 283 height 31
paste textarea "C250087 Rev2"
click at [91, 83] on textarea "As per quote - C250087 Rev2 Site contact : Mikey - [PHONE_NUMBER]" at bounding box center [149, 84] width 283 height 31
click at [119, 78] on textarea "As per quote - C250087 Rev2 Site contact : Mikey - [PHONE_NUMBER]" at bounding box center [149, 84] width 283 height 31
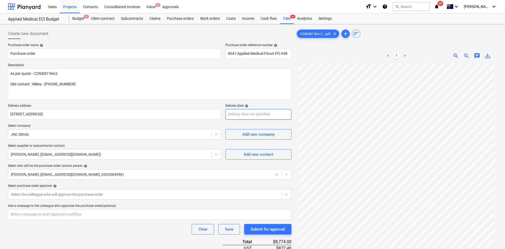
click at [257, 114] on body "Sales Projects Contacts Consolidated Invoices Inbox 9+ Approvals format_size ke…" at bounding box center [252, 124] width 505 height 249
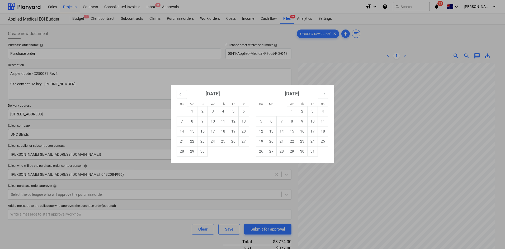
click at [143, 106] on div "Su Mo Tu We Th Fr Sa Su Mo Tu We Th Fr Sa [DATE] 1 2 3 4 5 6 7 8 9 10 11 12 13 …" at bounding box center [252, 124] width 505 height 249
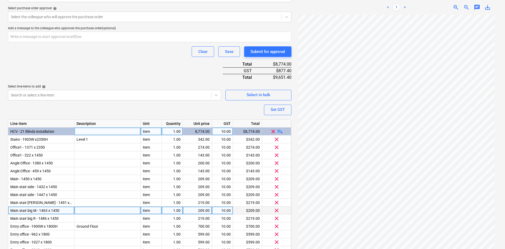
scroll to position [185, 0]
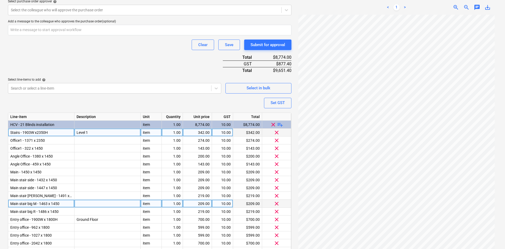
click at [102, 131] on div "Level 1" at bounding box center [107, 133] width 66 height 8
click at [102, 131] on input "Level 1" at bounding box center [107, 133] width 66 height 8
click at [93, 133] on input "Level 1" at bounding box center [107, 133] width 66 height 8
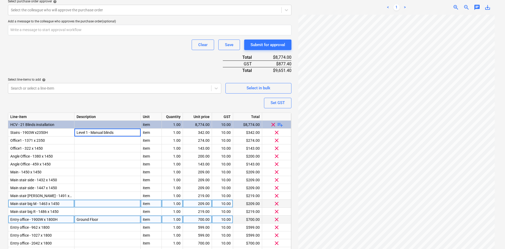
click at [104, 220] on div "Ground Floor" at bounding box center [107, 220] width 66 height 8
click at [104, 220] on input "Ground Floor" at bounding box center [107, 220] width 66 height 8
click at [102, 219] on input "Ground Floor" at bounding box center [107, 220] width 66 height 8
click at [75, 218] on input "Ground Floor - Motorized blinds" at bounding box center [107, 220] width 66 height 8
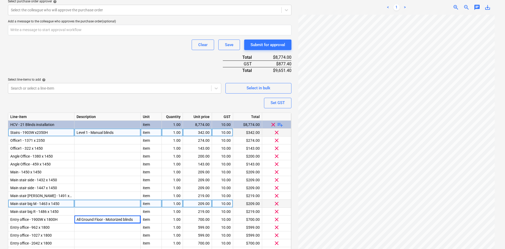
click at [76, 131] on div "Level 1 - Manual blinds" at bounding box center [107, 133] width 66 height 8
click at [142, 100] on div "Purchase order name help Purchase order Purchase order reference number help 00…" at bounding box center [149, 86] width 283 height 454
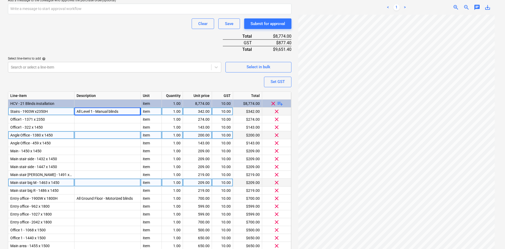
scroll to position [238, 0]
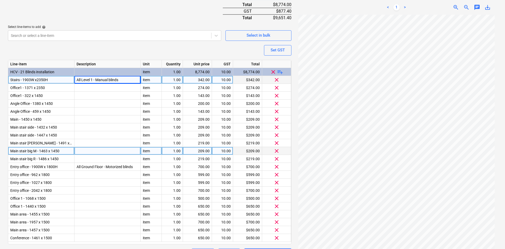
click at [36, 79] on span "Stairs - 1903W x2350H" at bounding box center [28, 80] width 37 height 4
click at [39, 79] on input "Stairs - 1903W x2350H" at bounding box center [41, 80] width 66 height 8
click at [37, 79] on input "Stairs - 1903W x2350H" at bounding box center [41, 80] width 66 height 8
click at [83, 50] on div "Purchase order name help Purchase order Purchase order reference number help 00…" at bounding box center [149, 33] width 283 height 454
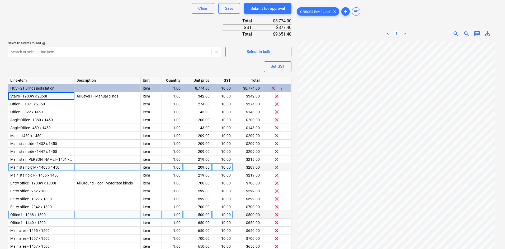
scroll to position [252, 0]
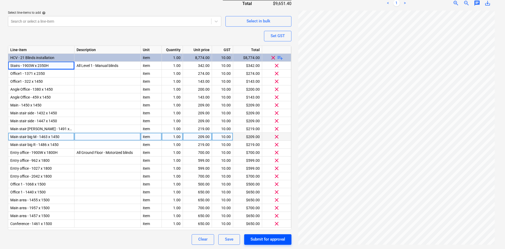
click at [267, 243] on div "Submit for approval" at bounding box center [267, 239] width 35 height 7
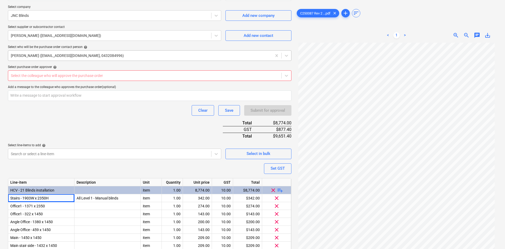
scroll to position [67, 0]
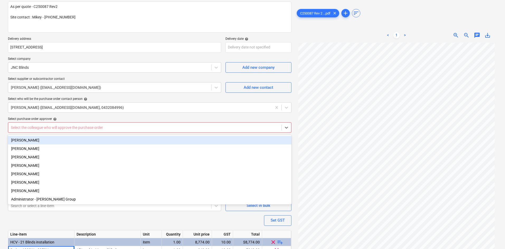
click at [100, 127] on div at bounding box center [145, 127] width 268 height 5
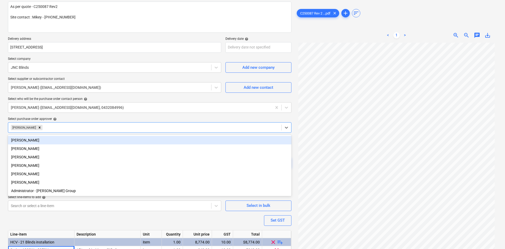
click at [96, 118] on div "Select purchase order approver help" at bounding box center [149, 119] width 283 height 4
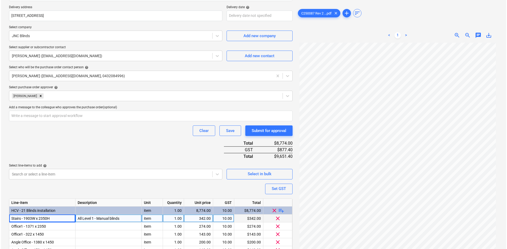
scroll to position [199, 0]
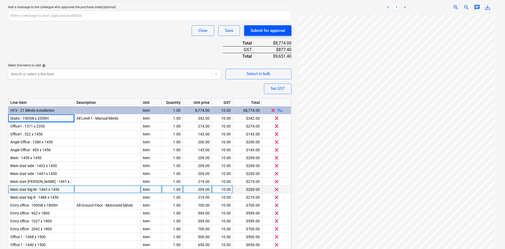
click at [269, 30] on div "Submit for approval" at bounding box center [267, 30] width 35 height 7
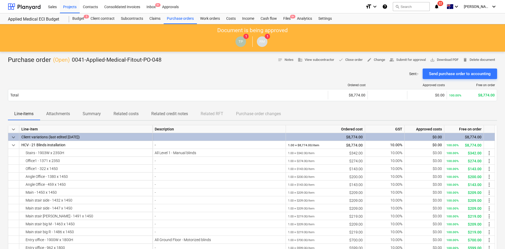
click at [155, 72] on div "Sent : - Send purchase order to accounting" at bounding box center [252, 74] width 489 height 11
click at [286, 18] on div "Files 9+" at bounding box center [287, 18] width 14 height 11
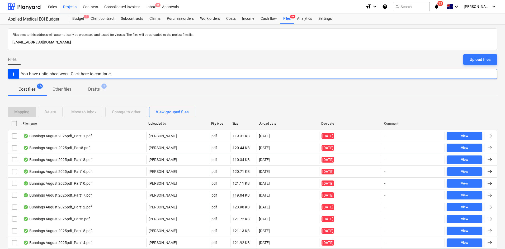
click at [334, 124] on div "Due date" at bounding box center [350, 124] width 59 height 4
click at [332, 124] on div "Due date" at bounding box center [350, 124] width 59 height 4
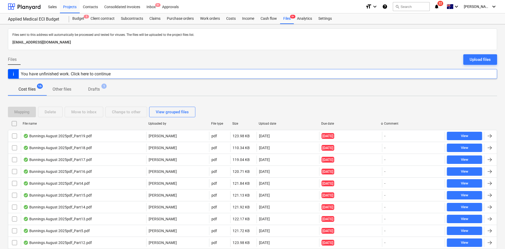
click at [332, 124] on div "Due date" at bounding box center [350, 124] width 59 height 4
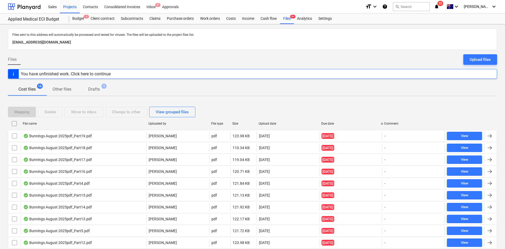
click at [332, 124] on div "Due date" at bounding box center [350, 124] width 59 height 4
click at [64, 10] on div "Projects" at bounding box center [70, 6] width 20 height 13
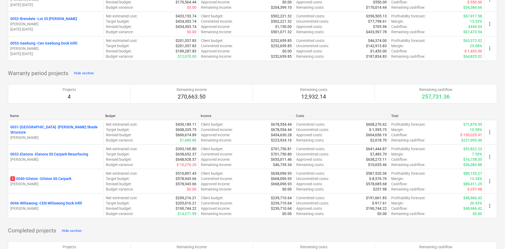
scroll to position [422, 0]
click at [52, 208] on p "[PERSON_NAME]" at bounding box center [55, 207] width 91 height 5
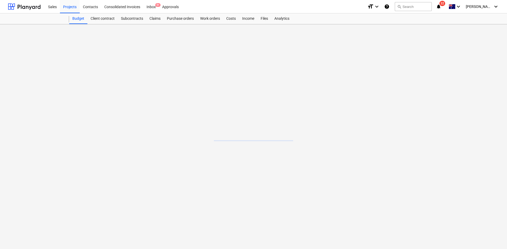
click at [56, 206] on main at bounding box center [253, 136] width 507 height 225
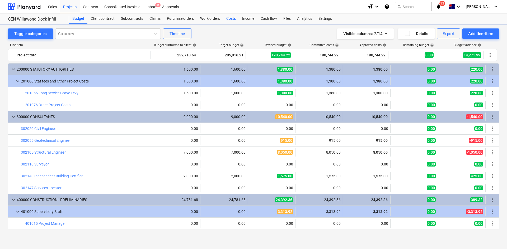
click at [233, 19] on div "Costs" at bounding box center [231, 18] width 16 height 11
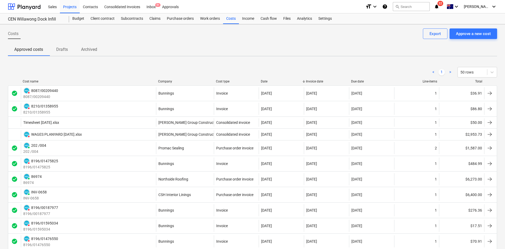
click at [167, 79] on div "< 1 > 50 rows" at bounding box center [252, 72] width 489 height 15
click at [169, 82] on div "Company" at bounding box center [185, 82] width 54 height 4
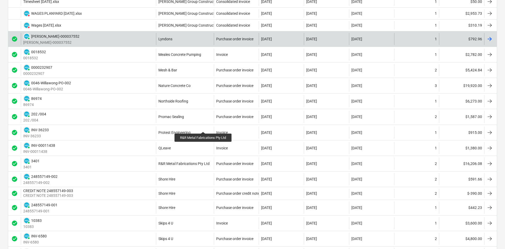
scroll to position [528, 0]
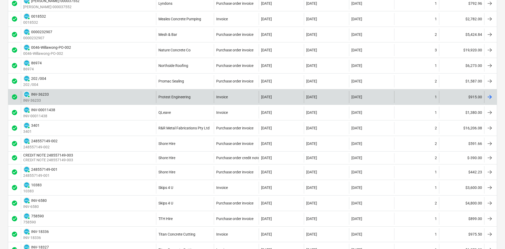
click at [130, 93] on div "PAID INV-36233 INV-36233" at bounding box center [88, 97] width 135 height 12
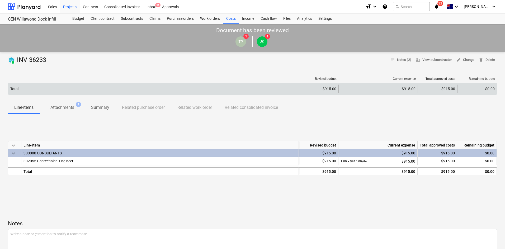
click at [63, 84] on div "Total $915.00 $915.00 $915.00 $0.00" at bounding box center [252, 89] width 489 height 12
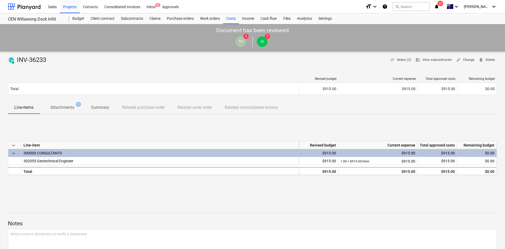
click at [64, 104] on span "Attachments 1" at bounding box center [62, 108] width 45 height 10
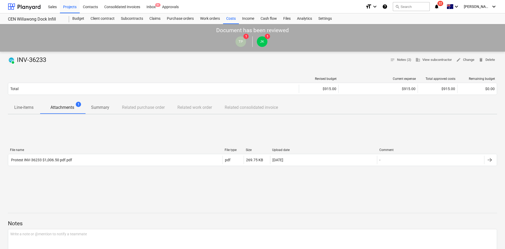
click at [60, 153] on div "File name File type Size Upload date Comment" at bounding box center [252, 151] width 489 height 6
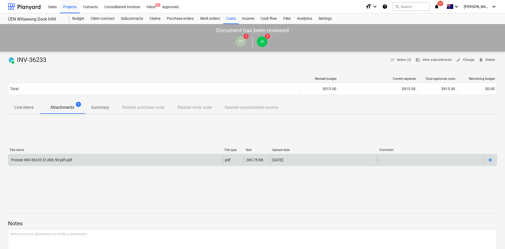
click at [62, 163] on div "Protest INV-36233 $1,006.50 pdf.pdf" at bounding box center [115, 160] width 214 height 8
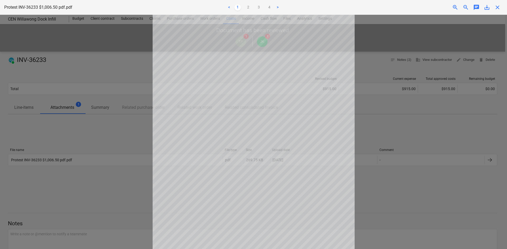
click at [94, 109] on div at bounding box center [253, 132] width 507 height 235
drag, startPoint x: 111, startPoint y: 38, endPoint x: 124, endPoint y: 37, distance: 13.0
click at [116, 38] on div at bounding box center [253, 132] width 507 height 235
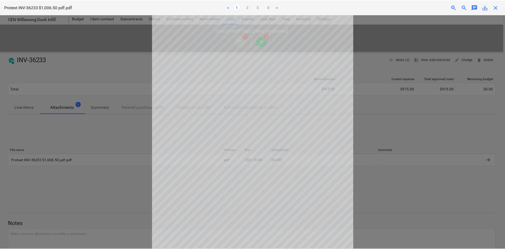
scroll to position [1, 0]
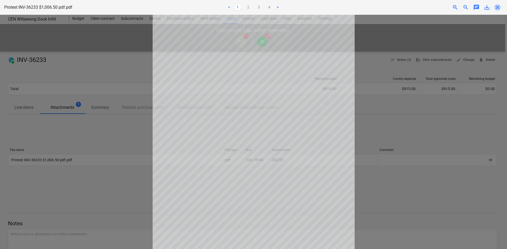
click at [498, 7] on span "close" at bounding box center [497, 7] width 6 height 6
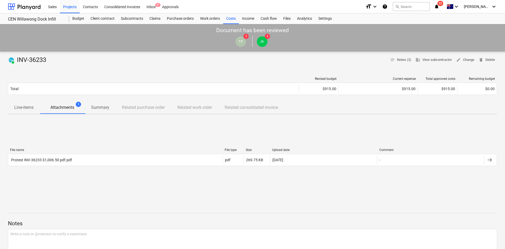
click at [153, 64] on div "PAID INV-36233 notes Notes (2) business View subcontractor edit Change delete D…" at bounding box center [252, 60] width 489 height 8
click at [184, 18] on div "Purchase orders" at bounding box center [180, 18] width 33 height 11
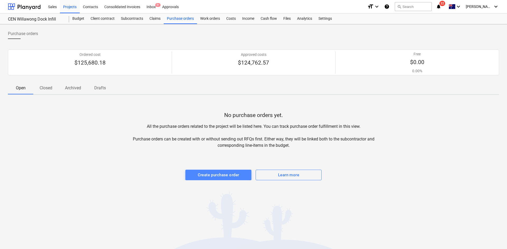
click at [225, 178] on div "Create purchase order" at bounding box center [218, 175] width 41 height 7
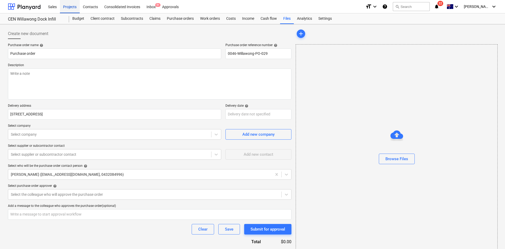
click at [65, 10] on div "Projects" at bounding box center [70, 6] width 20 height 13
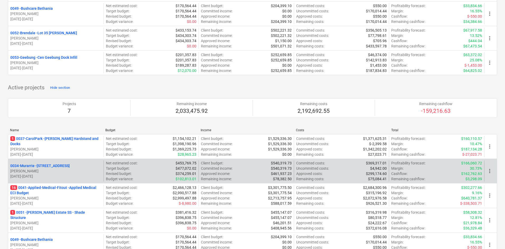
scroll to position [79, 0]
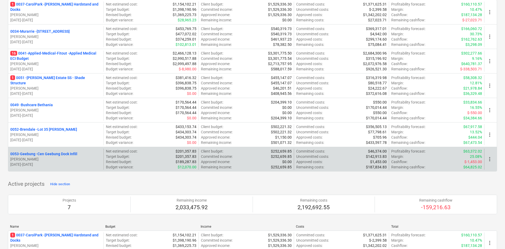
click at [58, 155] on p "0053-Geebung - Cen Geebung Dock Infill" at bounding box center [43, 154] width 67 height 5
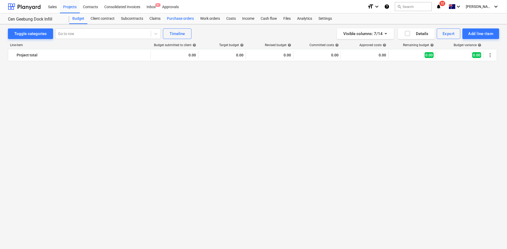
click at [183, 17] on div "Purchase orders" at bounding box center [180, 18] width 33 height 11
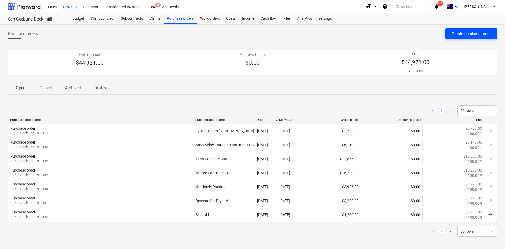
click at [471, 33] on div "Create purchase order" at bounding box center [471, 33] width 39 height 7
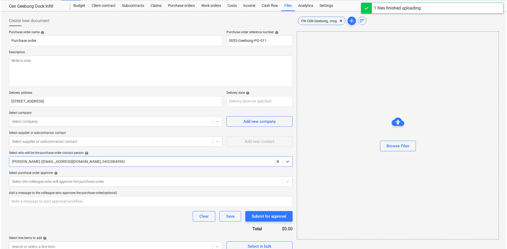
scroll to position [20, 0]
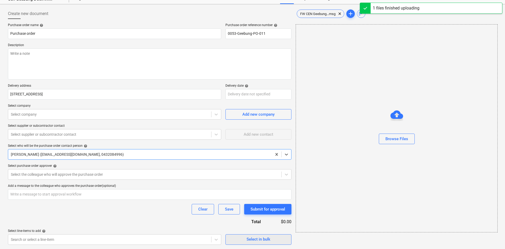
click at [235, 240] on span "Select in bulk" at bounding box center [258, 239] width 53 height 7
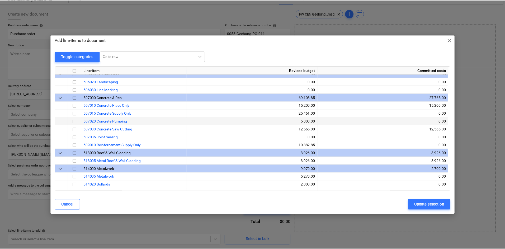
scroll to position [370, 0]
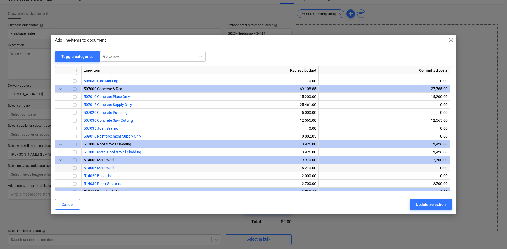
click at [74, 167] on input "checkbox" at bounding box center [75, 168] width 6 height 6
click at [430, 205] on div "Update selection" at bounding box center [431, 204] width 30 height 7
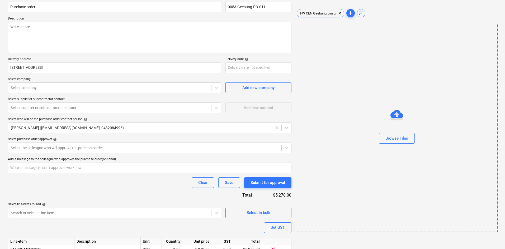
scroll to position [72, 0]
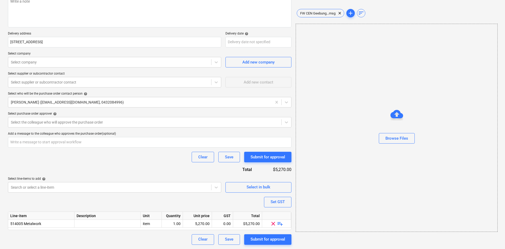
click at [280, 223] on span "playlist_add" at bounding box center [280, 224] width 6 height 6
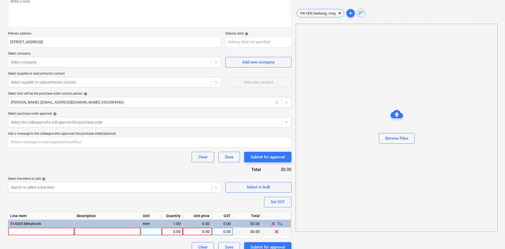
click at [48, 231] on div at bounding box center [41, 232] width 66 height 8
click at [66, 234] on input at bounding box center [41, 232] width 66 height 8
click at [40, 230] on input at bounding box center [41, 232] width 66 height 8
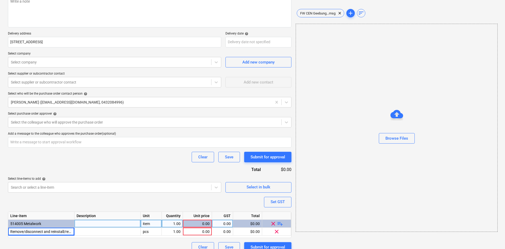
click at [84, 228] on div at bounding box center [107, 224] width 66 height 8
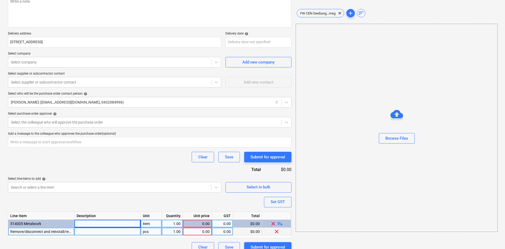
click at [84, 233] on div at bounding box center [107, 232] width 66 height 8
click at [153, 223] on div "item" at bounding box center [151, 224] width 21 height 8
click at [150, 231] on div "pcs" at bounding box center [151, 232] width 21 height 8
click at [108, 233] on div "• Remove two existing door mullions • Remove wall girth and bridging above roll…" at bounding box center [107, 232] width 66 height 8
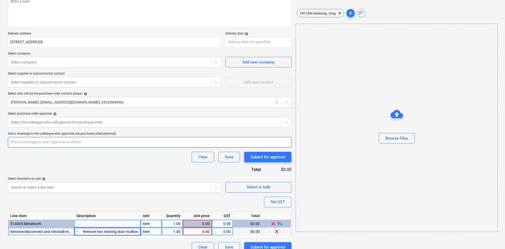
scroll to position [0, 446]
click at [89, 232] on input "• Remove two existing door mullions • Remove wall girth and bridging above roll…" at bounding box center [107, 232] width 66 height 8
click at [230, 233] on div "0.00" at bounding box center [222, 232] width 17 height 8
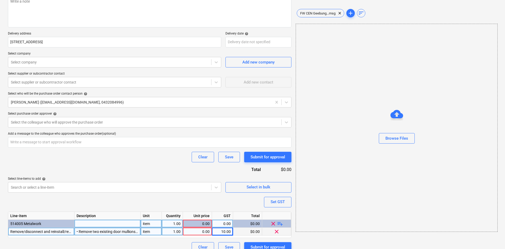
click at [197, 230] on div "0.00" at bounding box center [197, 232] width 25 height 8
click at [202, 230] on input at bounding box center [197, 232] width 29 height 8
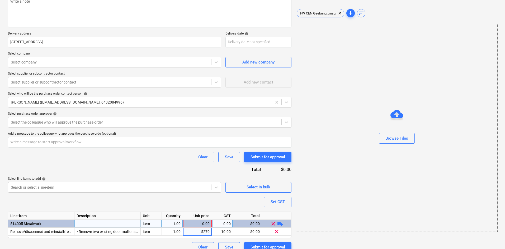
click at [194, 201] on div "Purchase order name help Purchase order Purchase order reference number help 00…" at bounding box center [149, 112] width 283 height 282
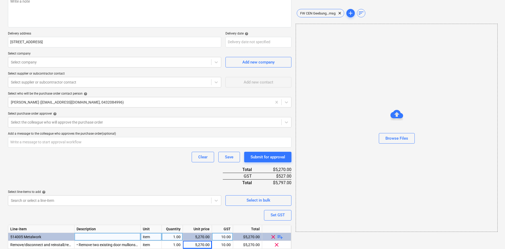
click at [124, 155] on div "Clear Save Submit for approval" at bounding box center [149, 157] width 283 height 11
click at [43, 62] on div at bounding box center [110, 62] width 198 height 5
click at [49, 86] on div "Select supplier or subcontractor contact" at bounding box center [109, 82] width 203 height 7
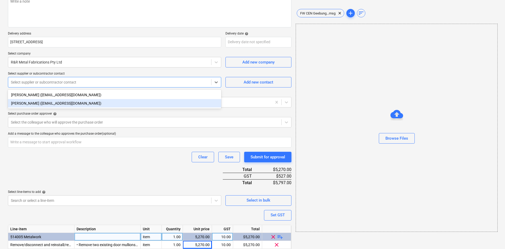
click at [36, 104] on div "[PERSON_NAME] ([EMAIL_ADDRESS][DOMAIN_NAME])" at bounding box center [114, 103] width 213 height 8
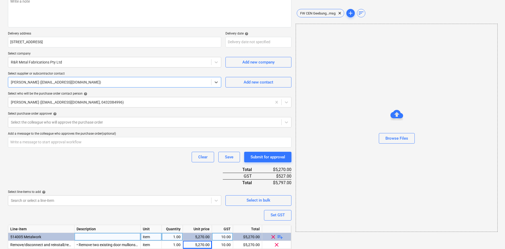
click at [137, 180] on div "Purchase order name help Purchase order Purchase order reference number help 00…" at bounding box center [149, 118] width 283 height 295
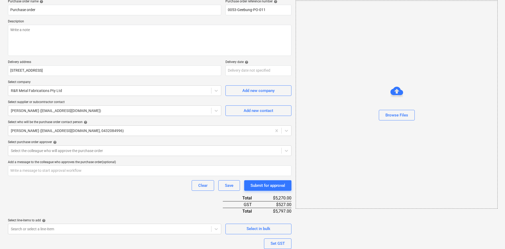
scroll to position [93, 0]
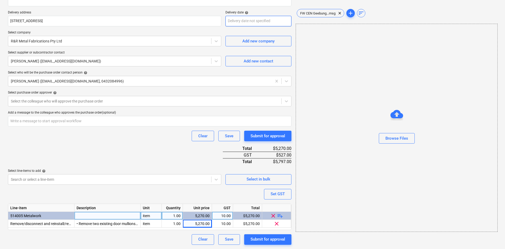
click at [234, 17] on body "Sales Projects Contacts Consolidated Invoices Inbox 9+ Approvals format_size ke…" at bounding box center [252, 31] width 505 height 249
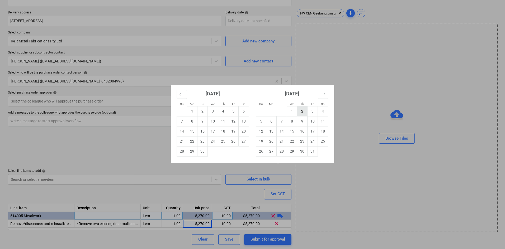
click at [298, 112] on td "2" at bounding box center [302, 111] width 10 height 10
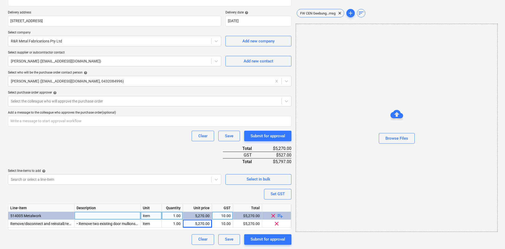
click at [133, 150] on div "Purchase order name help Purchase order Purchase order reference number help 00…" at bounding box center [149, 97] width 283 height 295
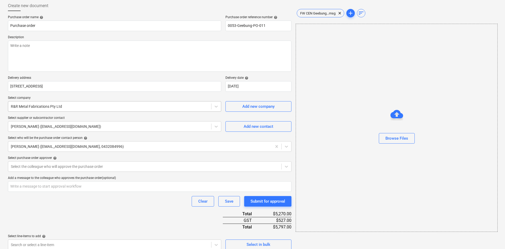
scroll to position [0, 0]
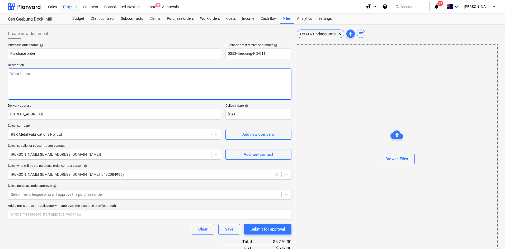
click at [95, 87] on textarea at bounding box center [149, 84] width 283 height 31
click at [41, 79] on textarea "As per quote" at bounding box center [149, 84] width 283 height 31
click at [27, 84] on textarea "As per quote" at bounding box center [149, 84] width 283 height 31
paste textarea "Site contact : [PERSON_NAME] - [PHONE_NUMBER]"
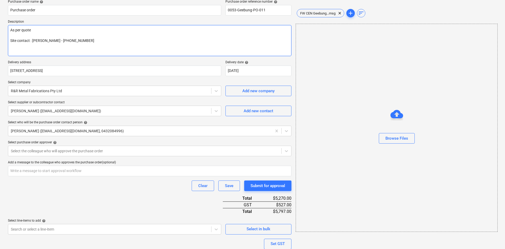
scroll to position [93, 0]
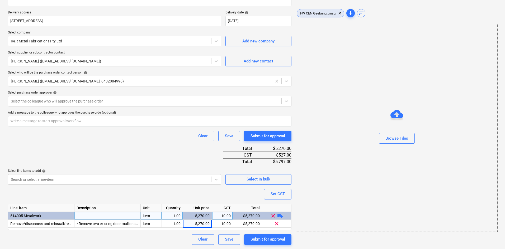
click at [321, 13] on span "FW CEN Geebung...msg" at bounding box center [318, 13] width 42 height 4
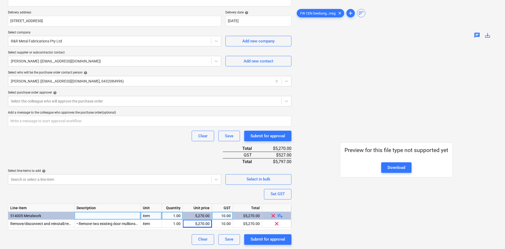
click at [123, 150] on div "Purchase order name help Purchase order Purchase order reference number help 00…" at bounding box center [149, 97] width 283 height 295
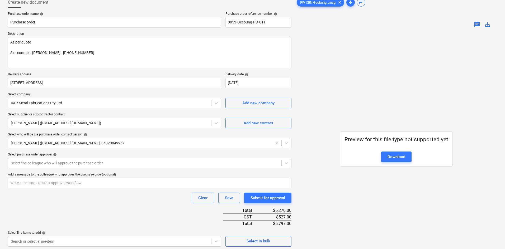
scroll to position [0, 0]
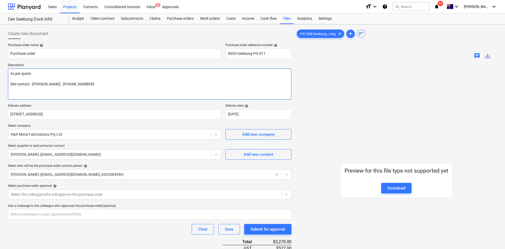
click at [81, 84] on textarea "As per quote Site contact : [PERSON_NAME] - [PHONE_NUMBER]" at bounding box center [149, 84] width 283 height 31
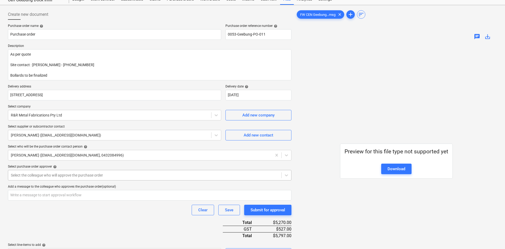
click at [36, 197] on body "Sales Projects Contacts Consolidated Invoices Inbox 9+ Approvals format_size ke…" at bounding box center [252, 105] width 505 height 249
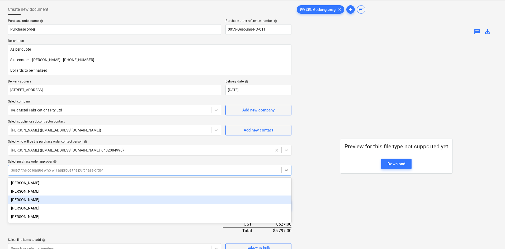
scroll to position [27, 0]
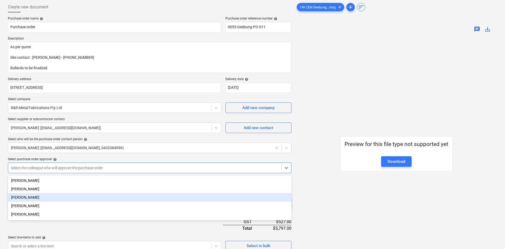
click at [26, 196] on div "[PERSON_NAME]" at bounding box center [149, 197] width 283 height 8
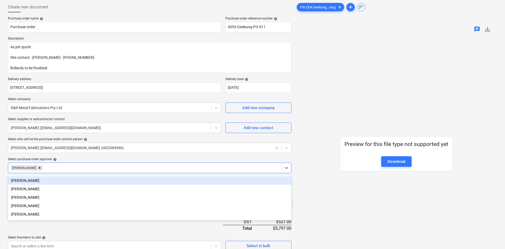
click at [66, 160] on div "Select purchase order approver help" at bounding box center [149, 160] width 283 height 4
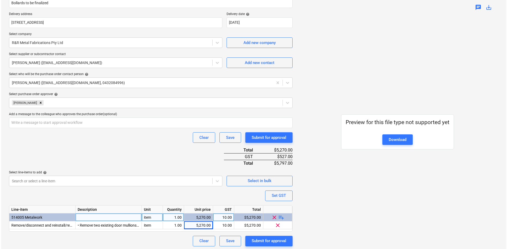
scroll to position [93, 0]
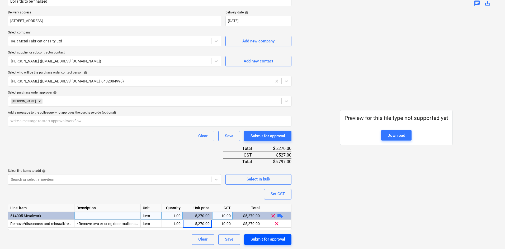
click at [267, 238] on div "Submit for approval" at bounding box center [267, 239] width 35 height 7
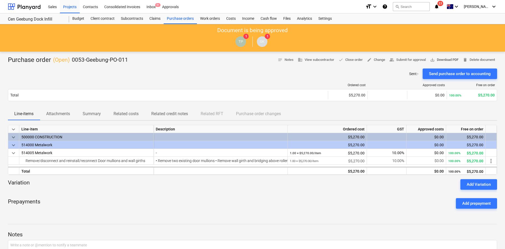
click at [447, 60] on span "save_alt Download PDF" at bounding box center [444, 60] width 29 height 6
click at [77, 7] on div "Projects" at bounding box center [70, 6] width 20 height 13
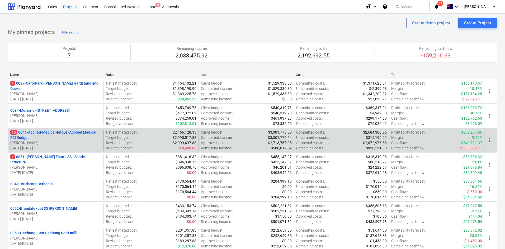
click at [54, 134] on p "16 0041-Applied-Medical-Fitout - Applied Medical ECI Budget" at bounding box center [55, 135] width 91 height 11
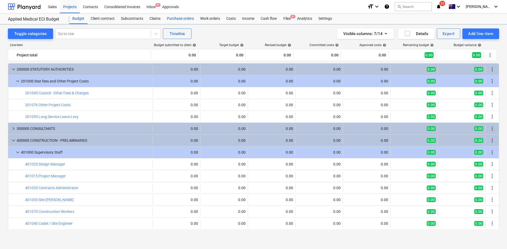
drag, startPoint x: 179, startPoint y: 19, endPoint x: 182, endPoint y: 18, distance: 3.2
click at [179, 19] on div "Purchase orders" at bounding box center [180, 18] width 33 height 11
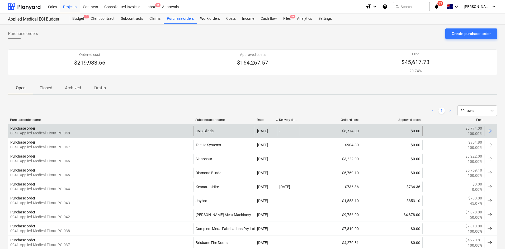
click at [131, 132] on div "Purchase order 0041-Applied-Medical-Fitout-PO-048" at bounding box center [100, 131] width 185 height 11
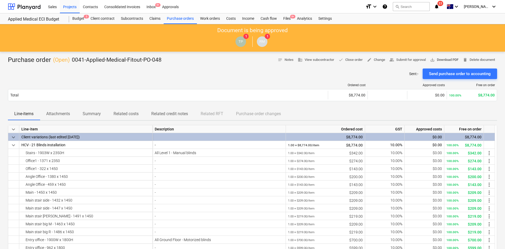
click at [440, 59] on span "save_alt Download PDF" at bounding box center [444, 60] width 29 height 6
drag, startPoint x: 59, startPoint y: 42, endPoint x: 40, endPoint y: 13, distance: 34.2
click at [59, 42] on div "TP 1 RM 1" at bounding box center [253, 41] width 500 height 15
click at [62, 11] on div "Projects" at bounding box center [70, 6] width 20 height 13
click at [68, 10] on div "Projects" at bounding box center [70, 6] width 20 height 13
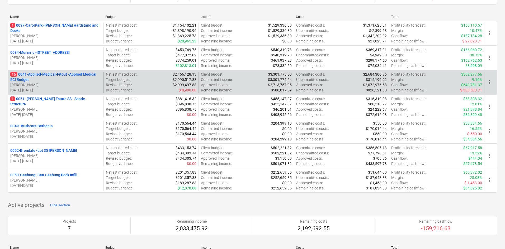
scroll to position [185, 0]
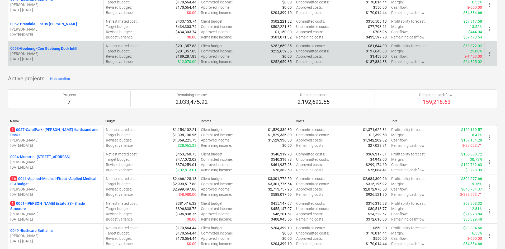
click at [61, 50] on p "0053-Geebung - Cen Geebung Dock Infill" at bounding box center [43, 48] width 67 height 5
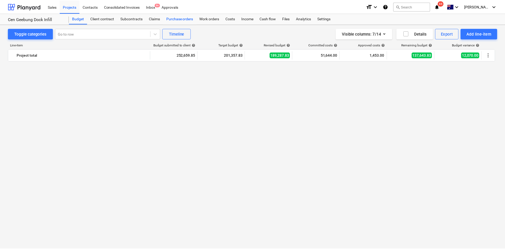
scroll to position [422, 0]
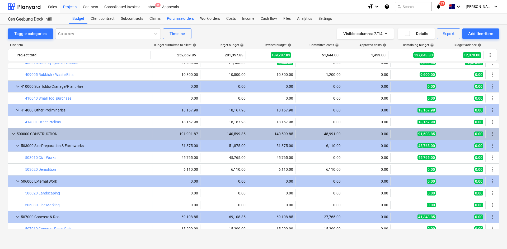
click at [185, 16] on div "Purchase orders" at bounding box center [180, 18] width 33 height 11
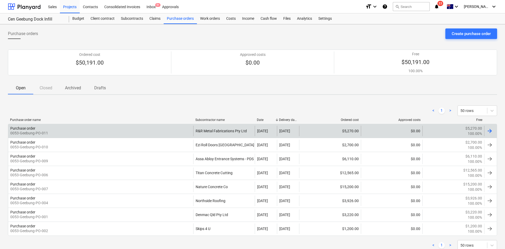
click at [174, 129] on div "Purchase order 0053-Geebung-PO-011" at bounding box center [100, 131] width 185 height 11
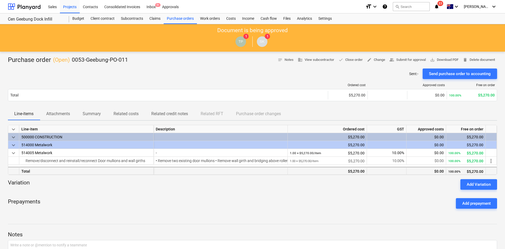
click at [327, 172] on div "$5,270.00" at bounding box center [327, 172] width 75 height 8
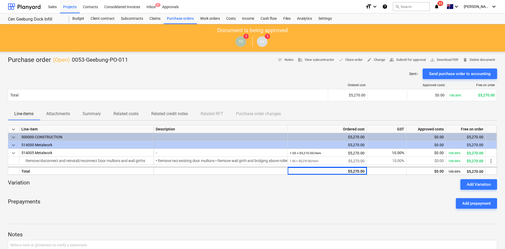
click at [300, 189] on div "Variation Add Variation" at bounding box center [252, 184] width 489 height 11
click at [210, 193] on div at bounding box center [252, 192] width 489 height 4
click at [96, 191] on div at bounding box center [252, 192] width 489 height 4
